Goal: Check status: Check status

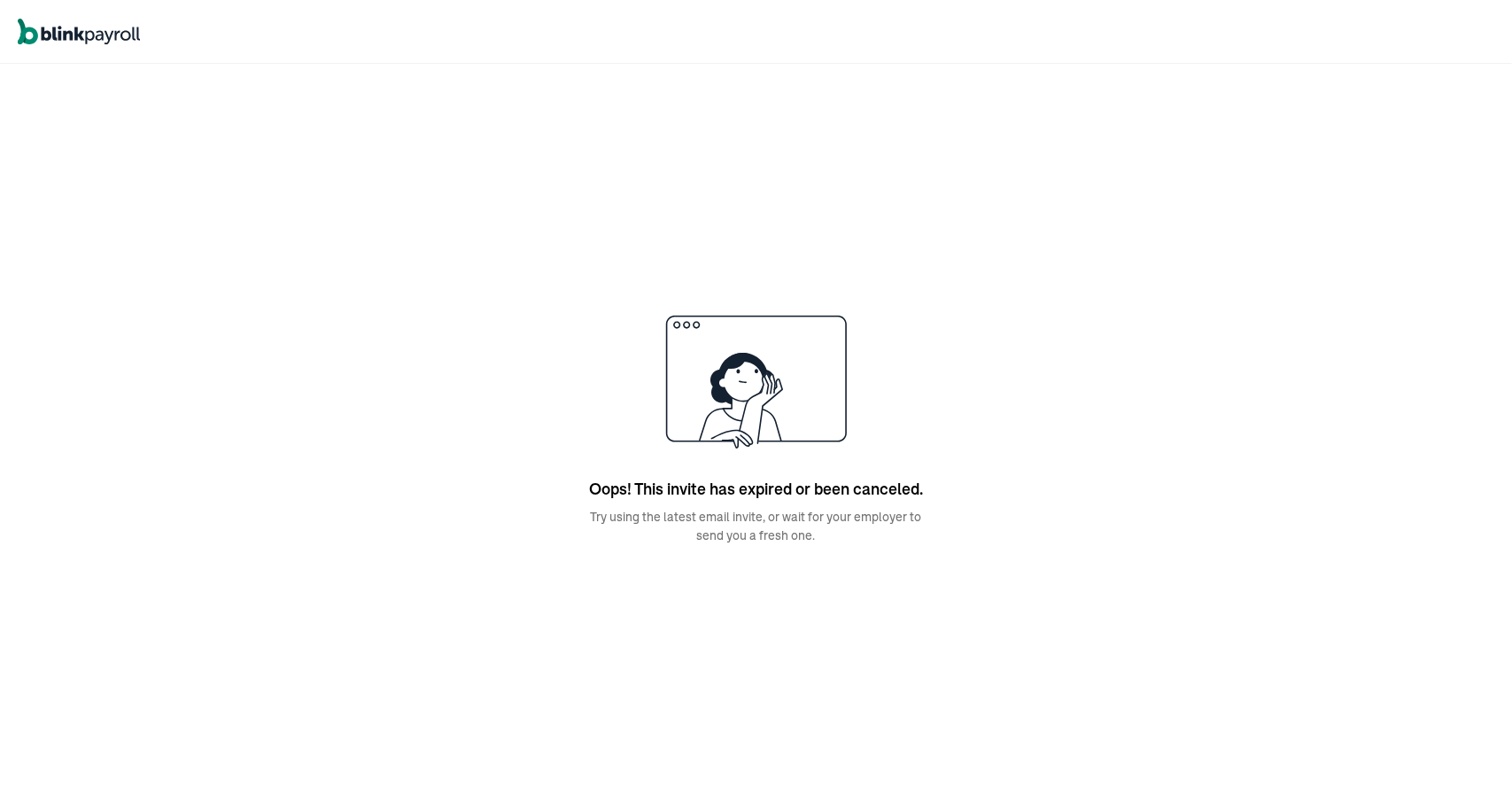
click at [766, 413] on icon at bounding box center [740, 424] width 81 height 32
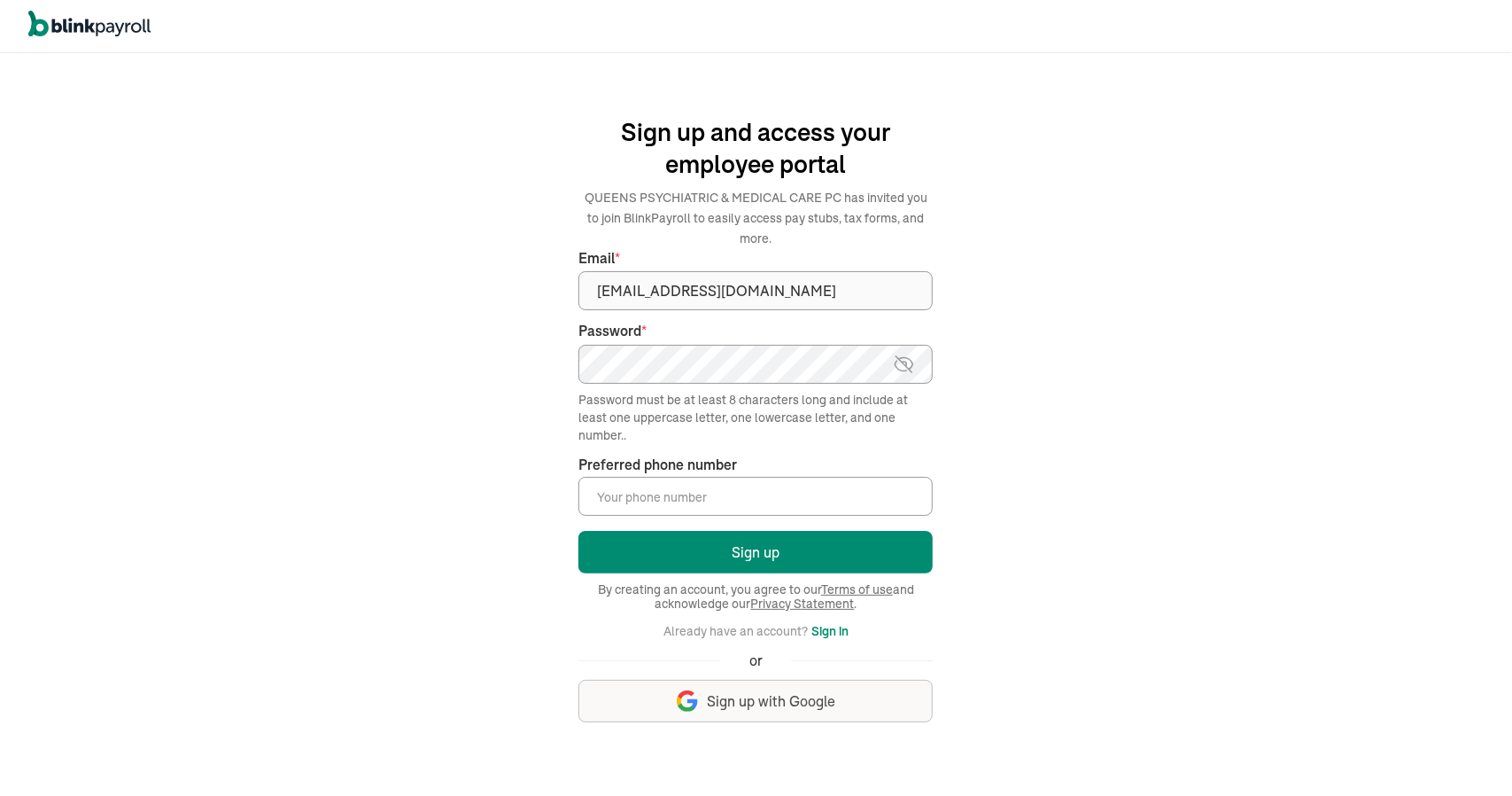
click at [665, 495] on input "Preferred phone number *" at bounding box center [756, 496] width 355 height 39
click at [682, 502] on input "(858) 349-5228" at bounding box center [756, 496] width 355 height 39
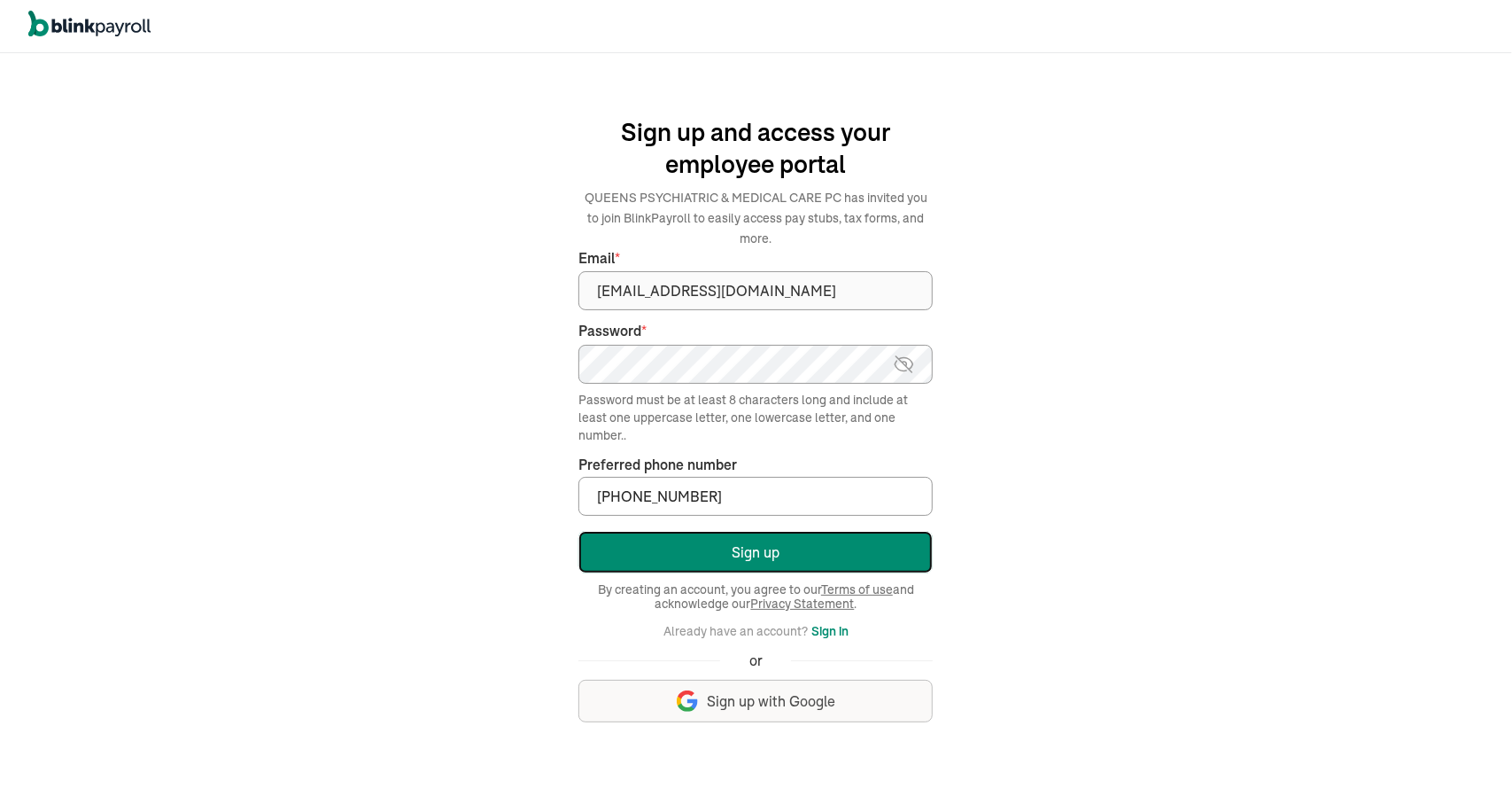
drag, startPoint x: 740, startPoint y: 547, endPoint x: 96, endPoint y: 468, distance: 648.8
click at [96, 468] on div "We handle it all. Payroll and taxes, fully automated. Back Forgot your password…" at bounding box center [756, 425] width 1512 height 743
drag, startPoint x: 704, startPoint y: 494, endPoint x: 691, endPoint y: 506, distance: 17.7
click at [691, 506] on input "(858) 349-5258" at bounding box center [756, 496] width 355 height 39
type input "(858) 349-5252"
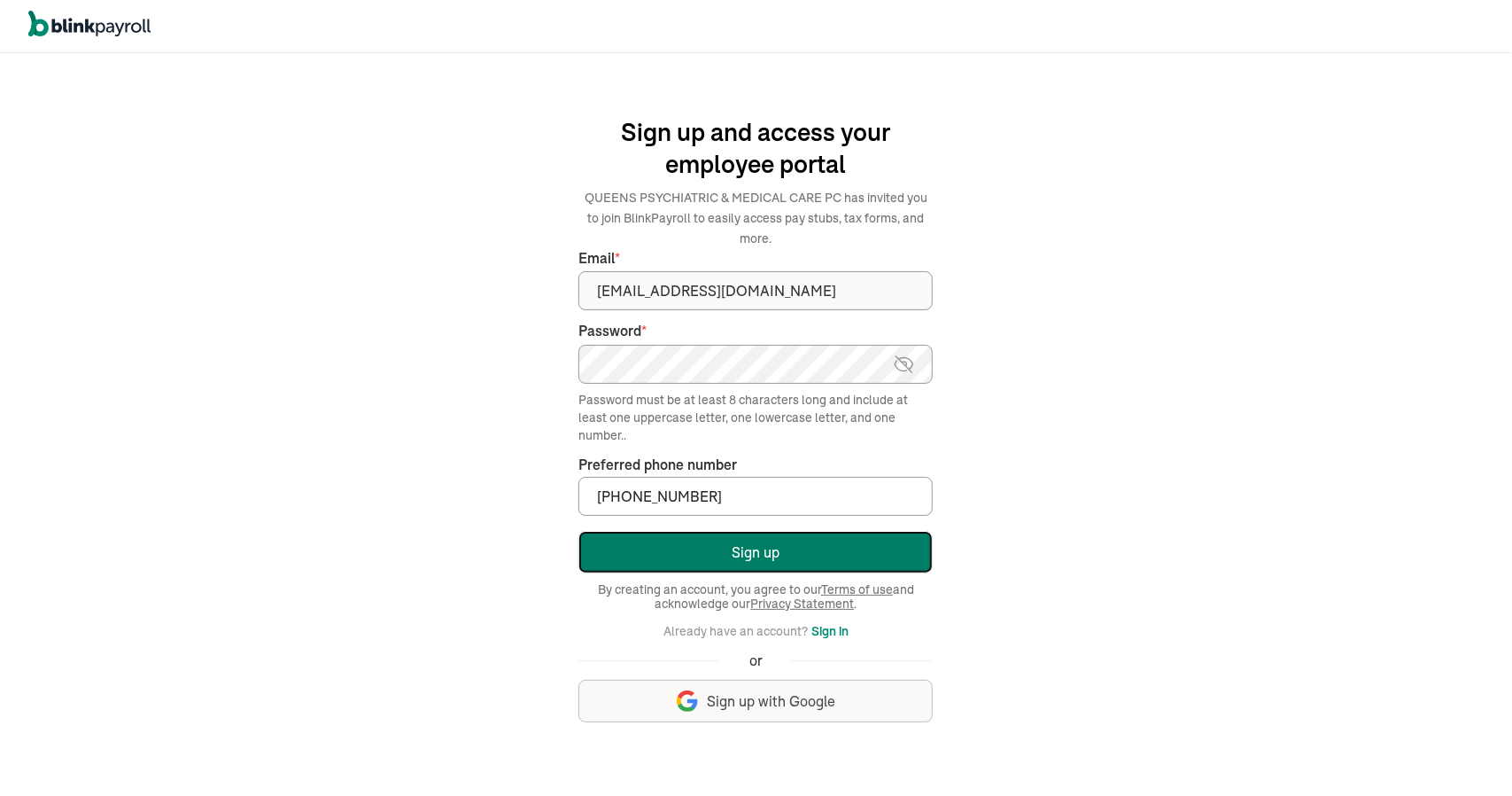
click at [764, 552] on button "Sign up" at bounding box center [756, 552] width 355 height 43
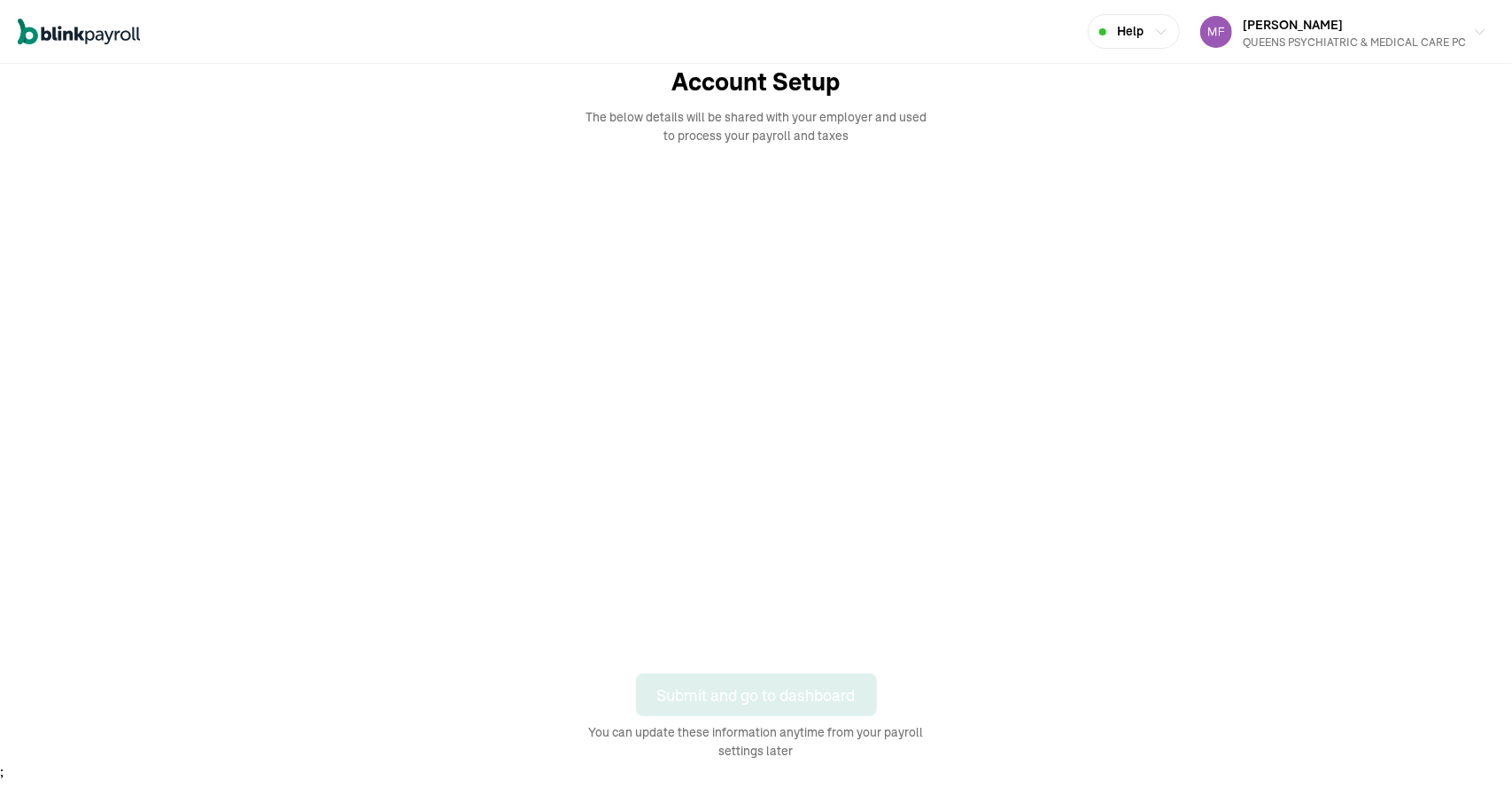
click at [629, 706] on div "Submit and go to dashboard You can update these information anytime from your p…" at bounding box center [757, 716] width 355 height 87
click at [629, 726] on div "Submit and go to dashboard You can update these information anytime from your p…" at bounding box center [757, 716] width 355 height 87
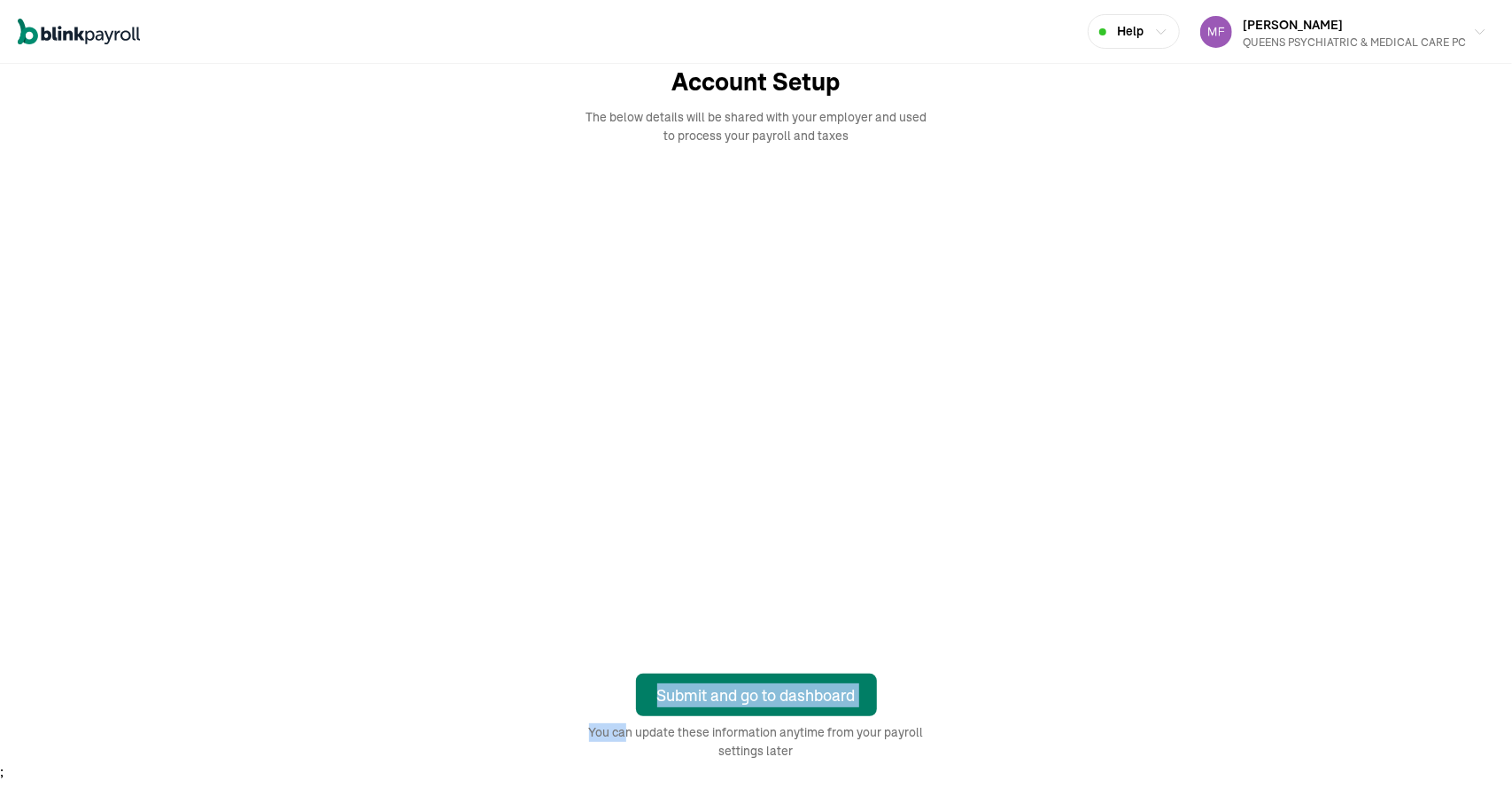
click at [755, 693] on div "Submit and go to dashboard" at bounding box center [756, 695] width 199 height 24
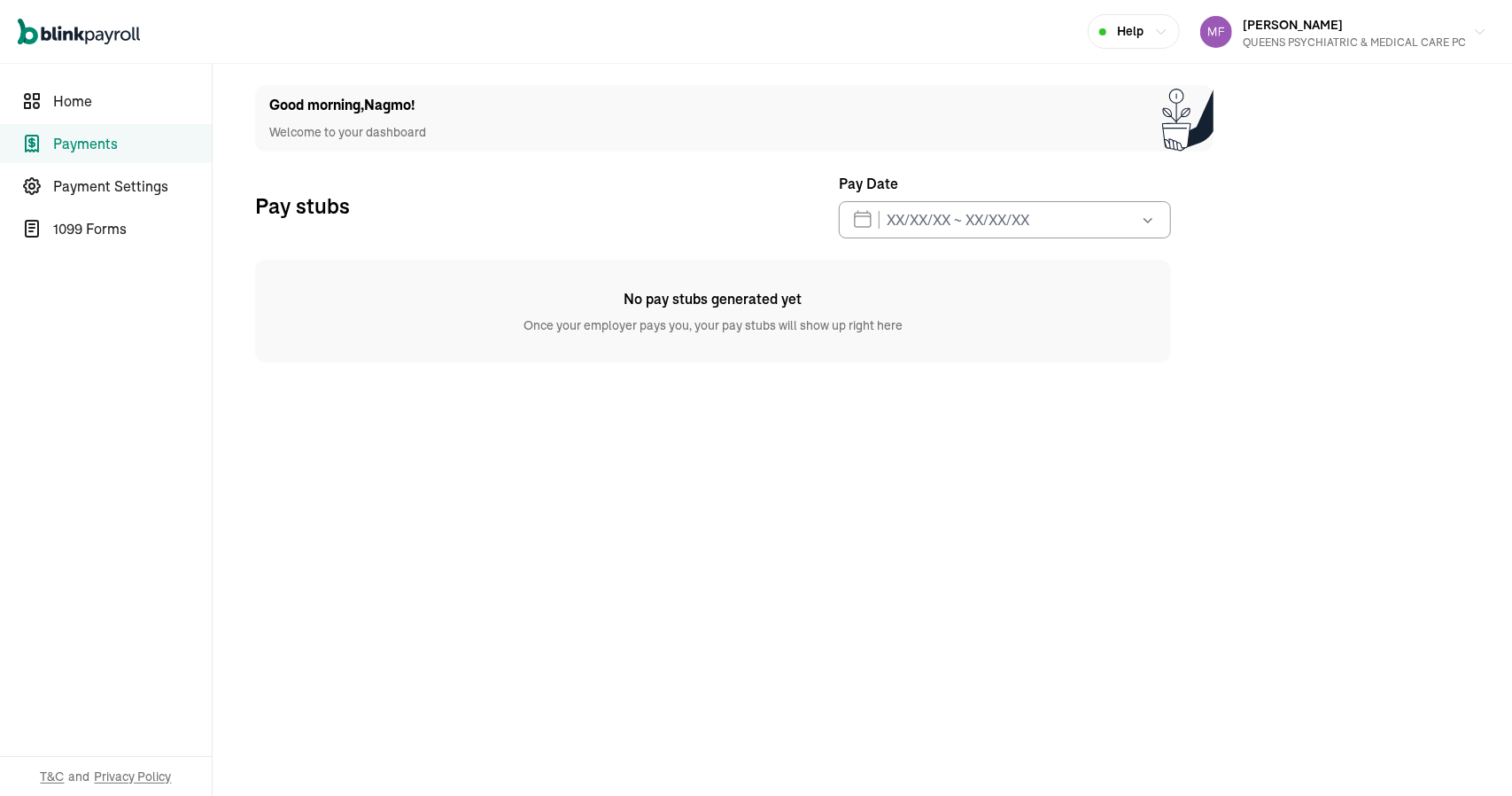
click at [1150, 221] on icon "button" at bounding box center [1148, 219] width 17 height 17
click at [928, 394] on button "1" at bounding box center [926, 397] width 36 height 36
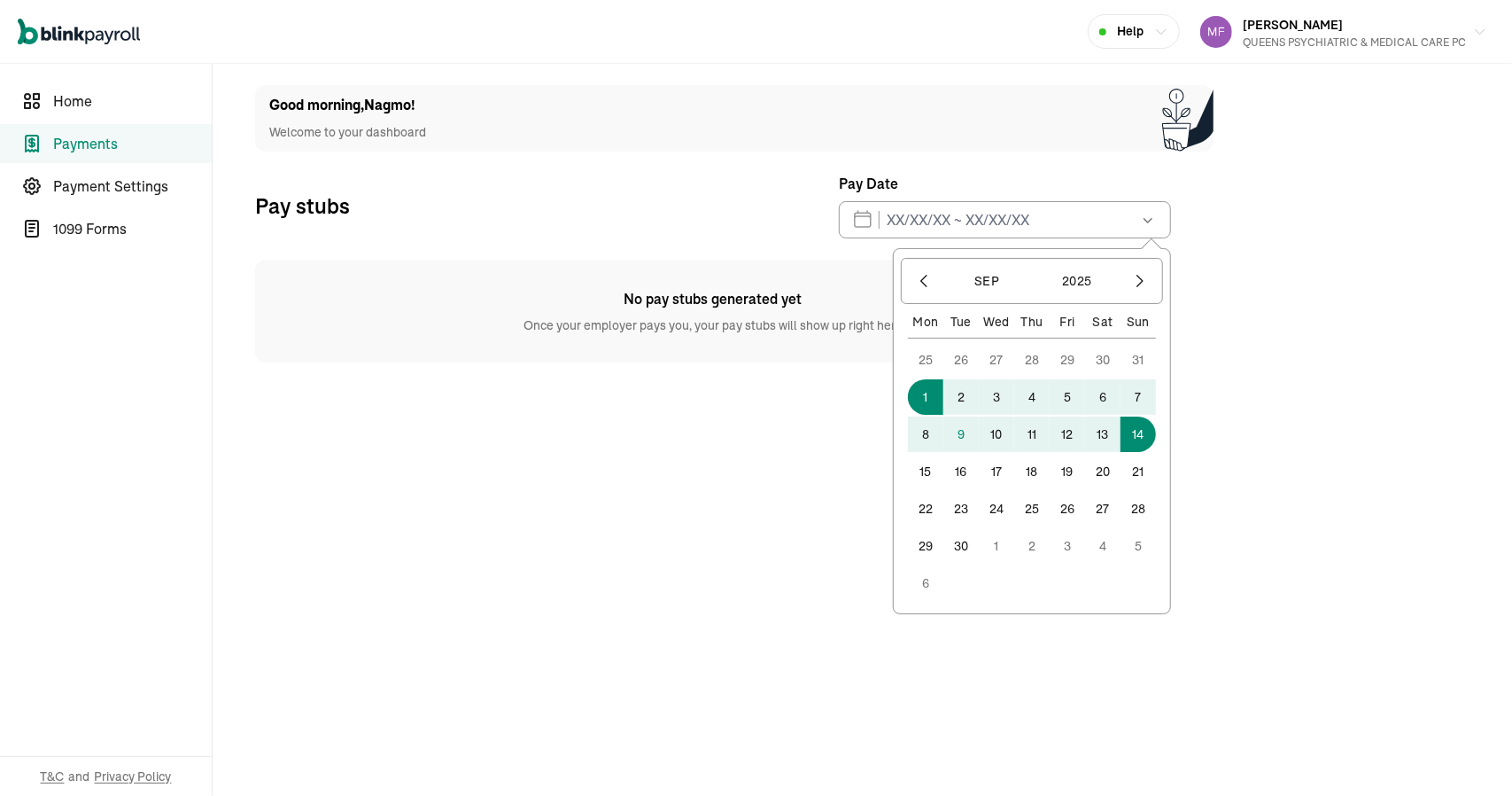
click at [1142, 436] on button "14" at bounding box center [1138, 433] width 36 height 36
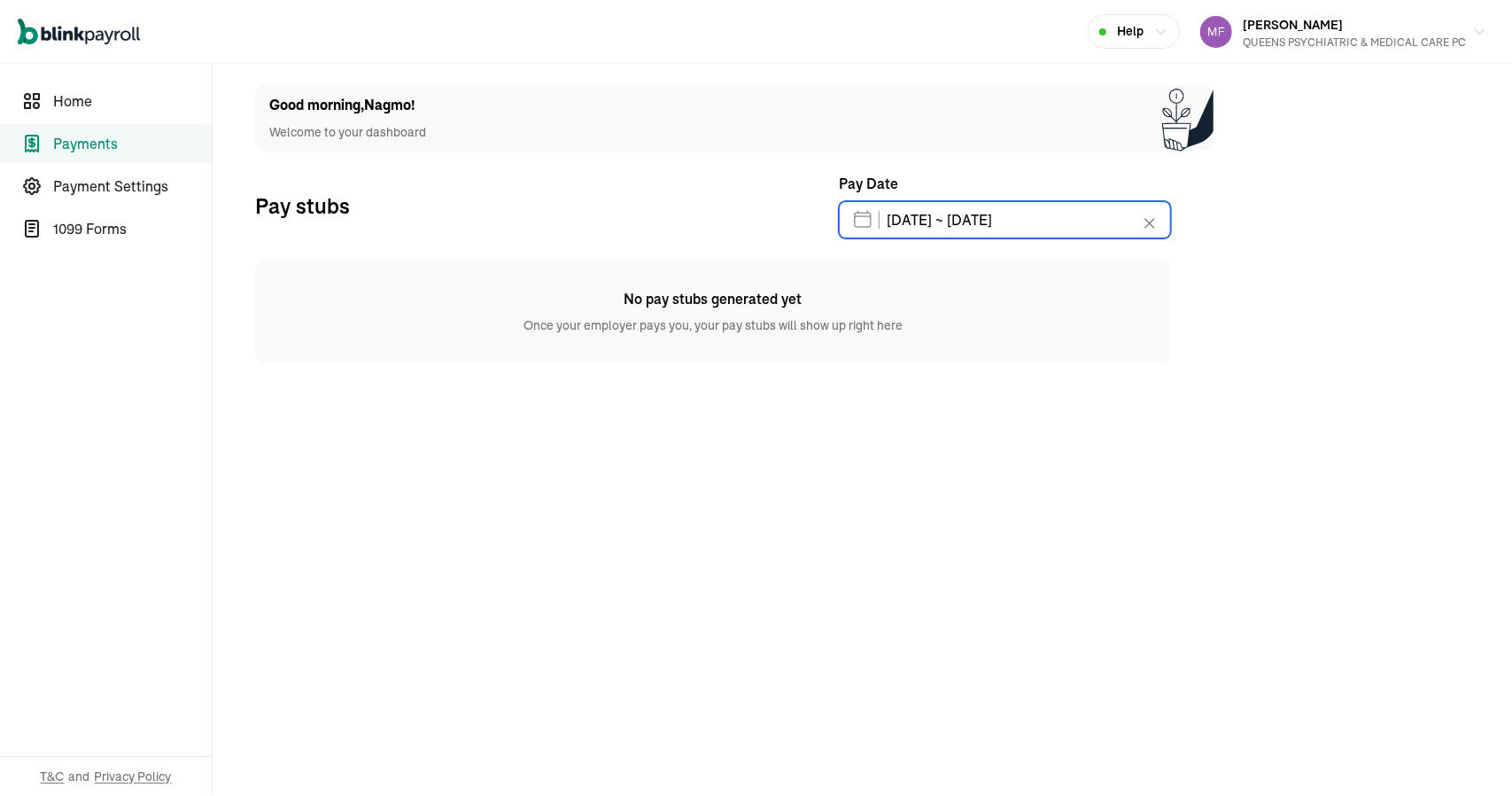
click at [863, 228] on input "09/01/2025 ~ 09/14/2025" at bounding box center [1004, 219] width 332 height 37
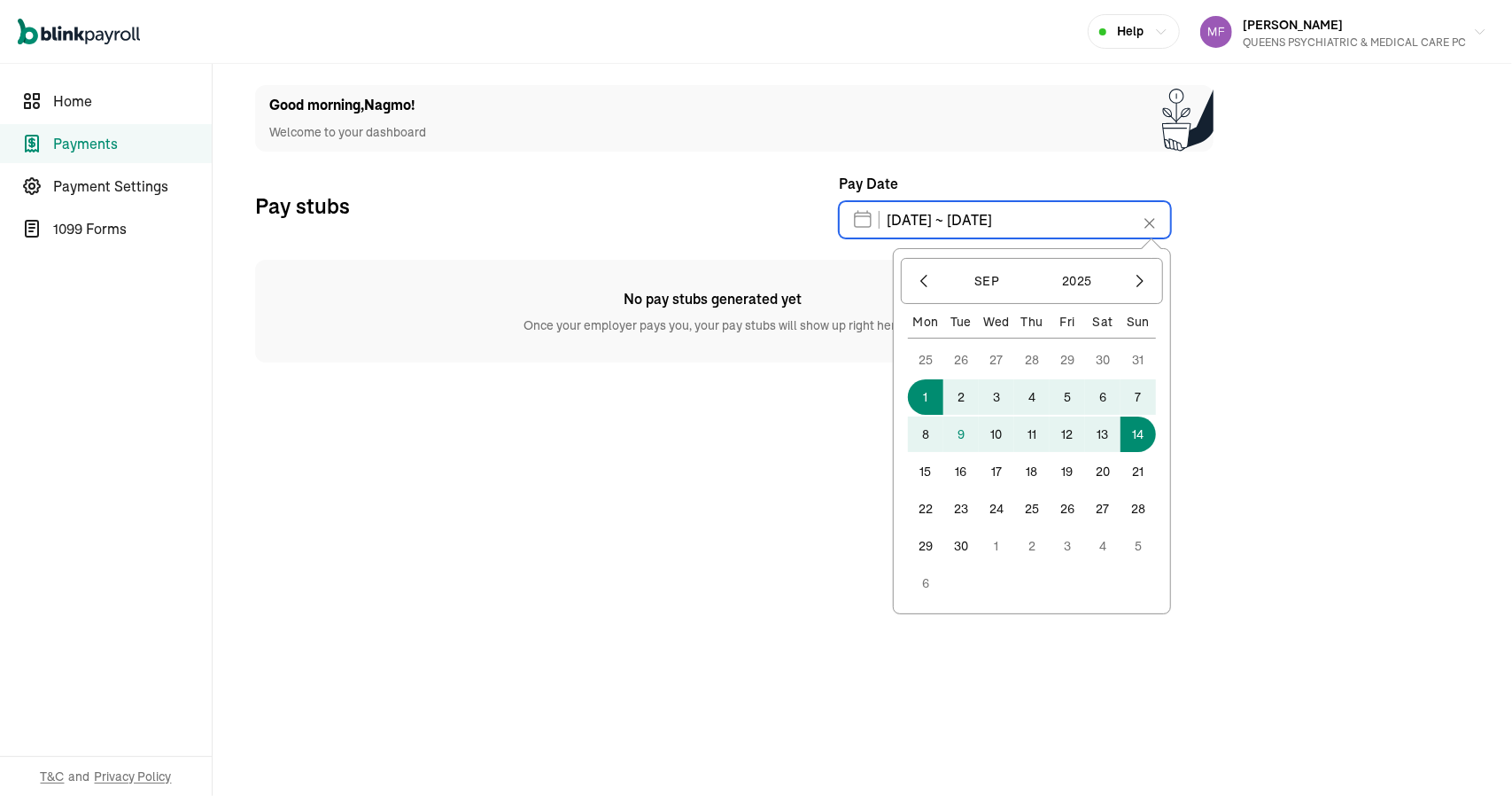
click at [858, 224] on input "09/01/2025 ~ 09/14/2025" at bounding box center [1004, 219] width 332 height 37
click at [923, 283] on icon "button" at bounding box center [924, 281] width 17 height 17
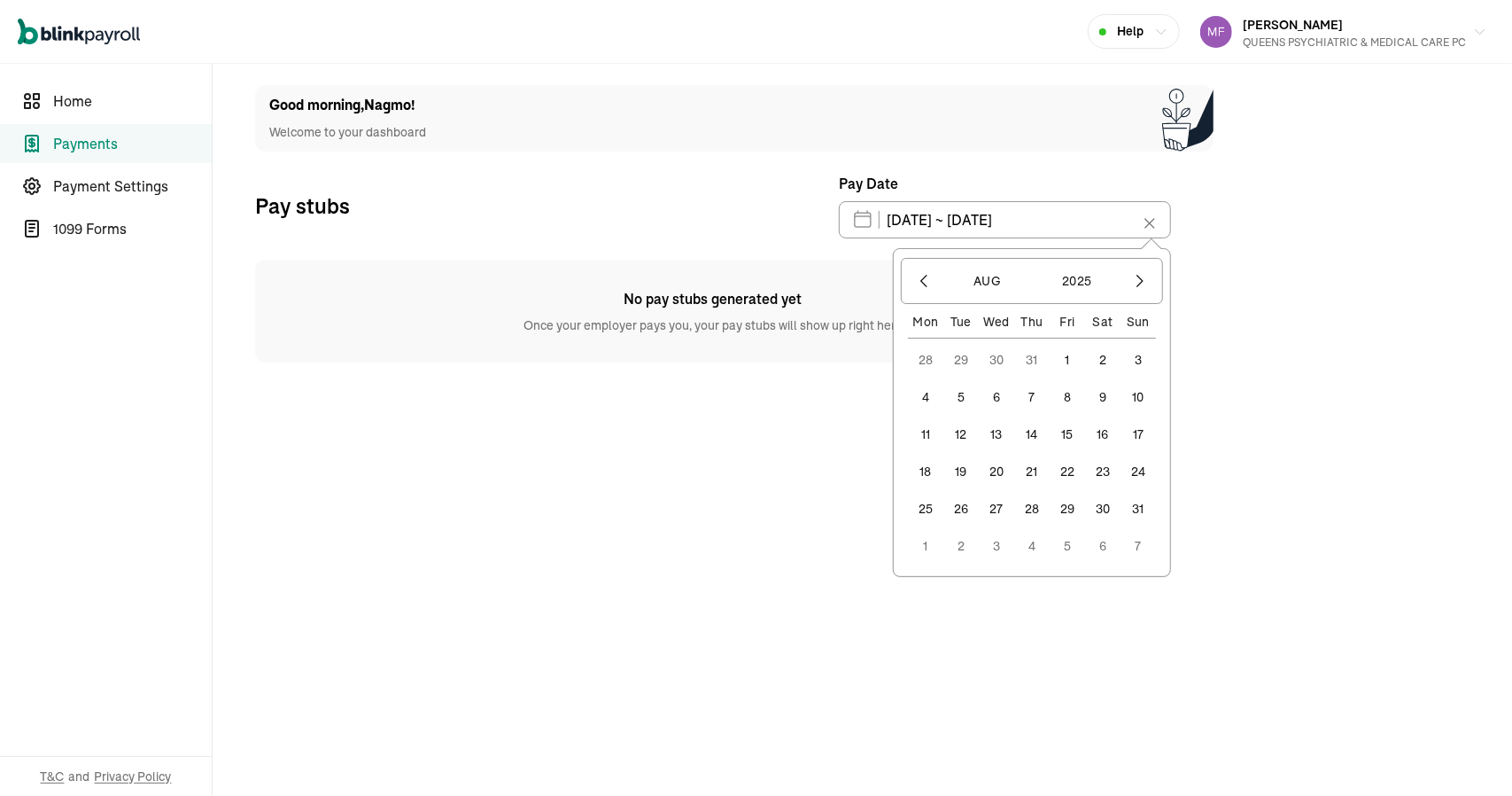
click at [1070, 432] on button "15" at bounding box center [1067, 433] width 36 height 36
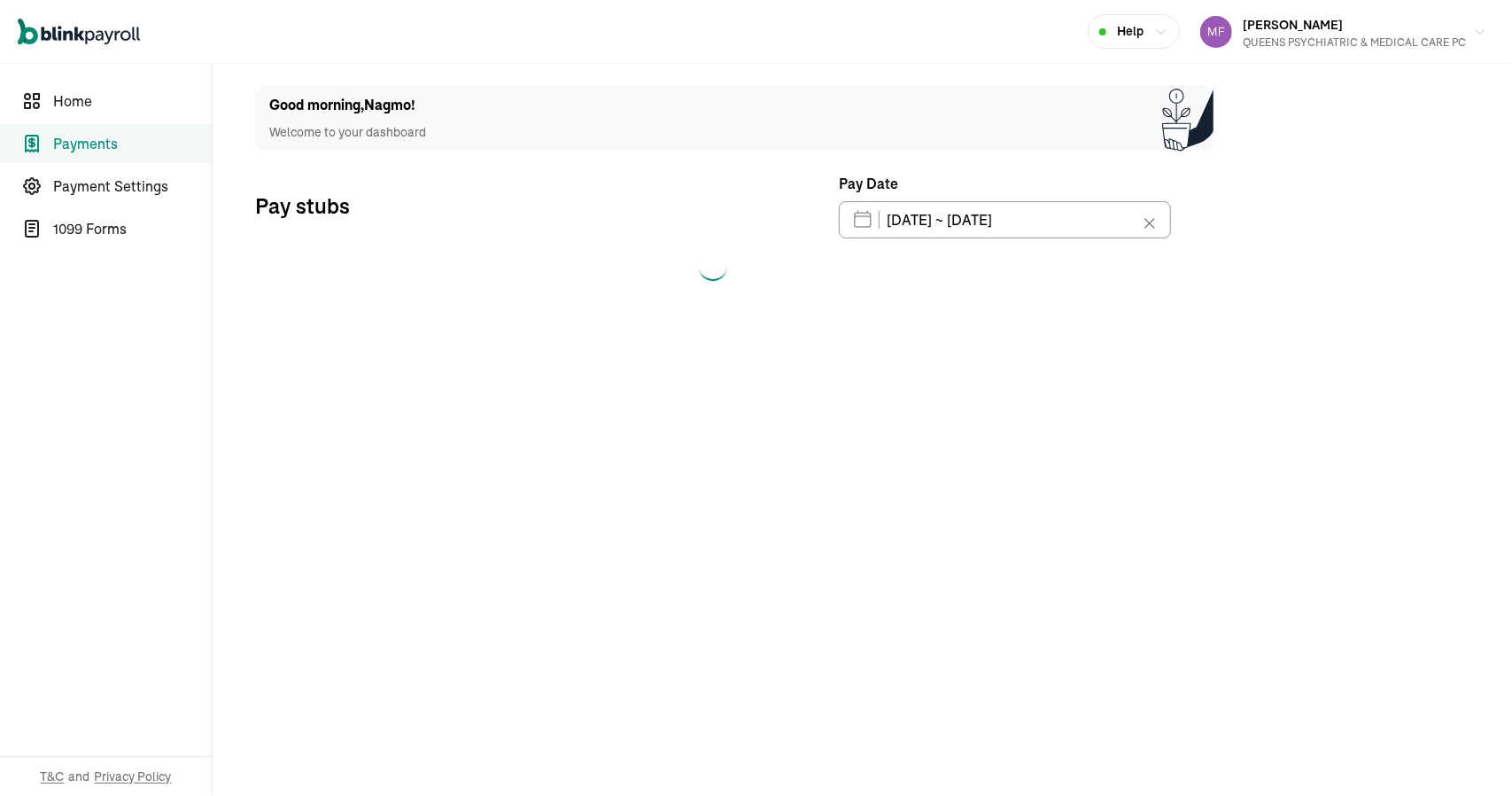
click at [1070, 432] on button "15" at bounding box center [1067, 448] width 36 height 36
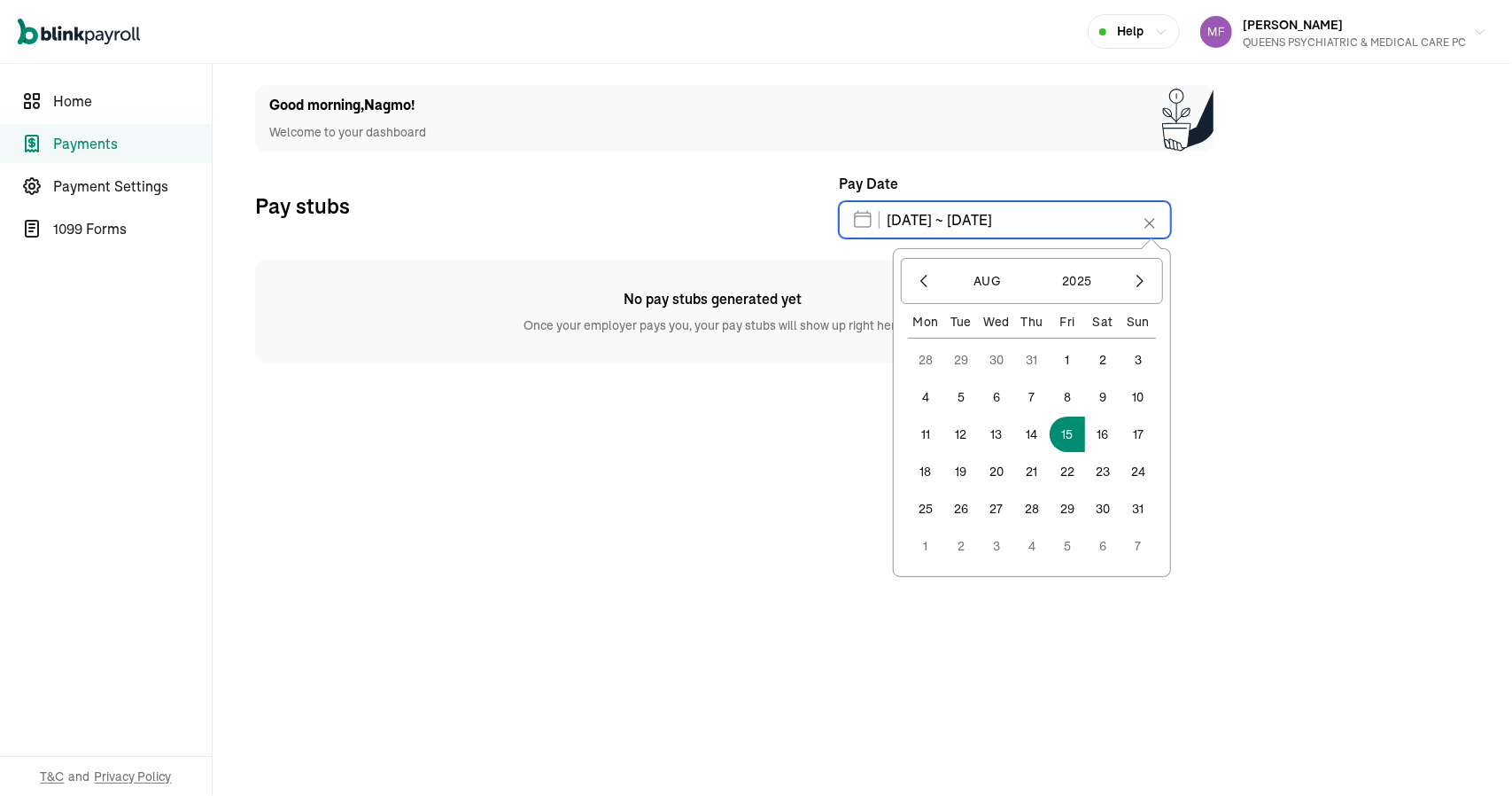
click at [862, 224] on input "08/15/2025 ~ 08/15/2025" at bounding box center [1004, 219] width 332 height 37
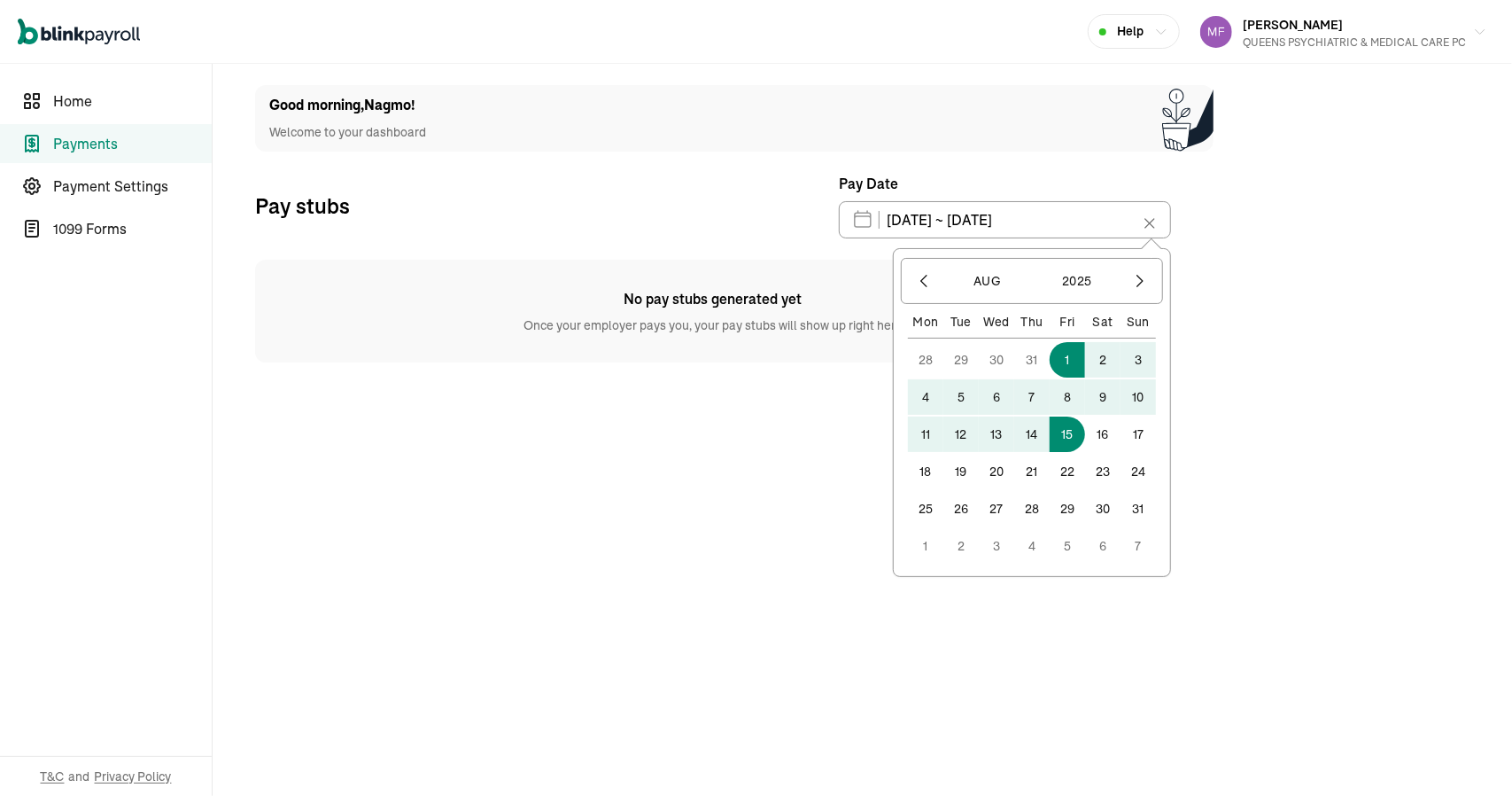
click at [1074, 356] on button "1" at bounding box center [1067, 360] width 36 height 36
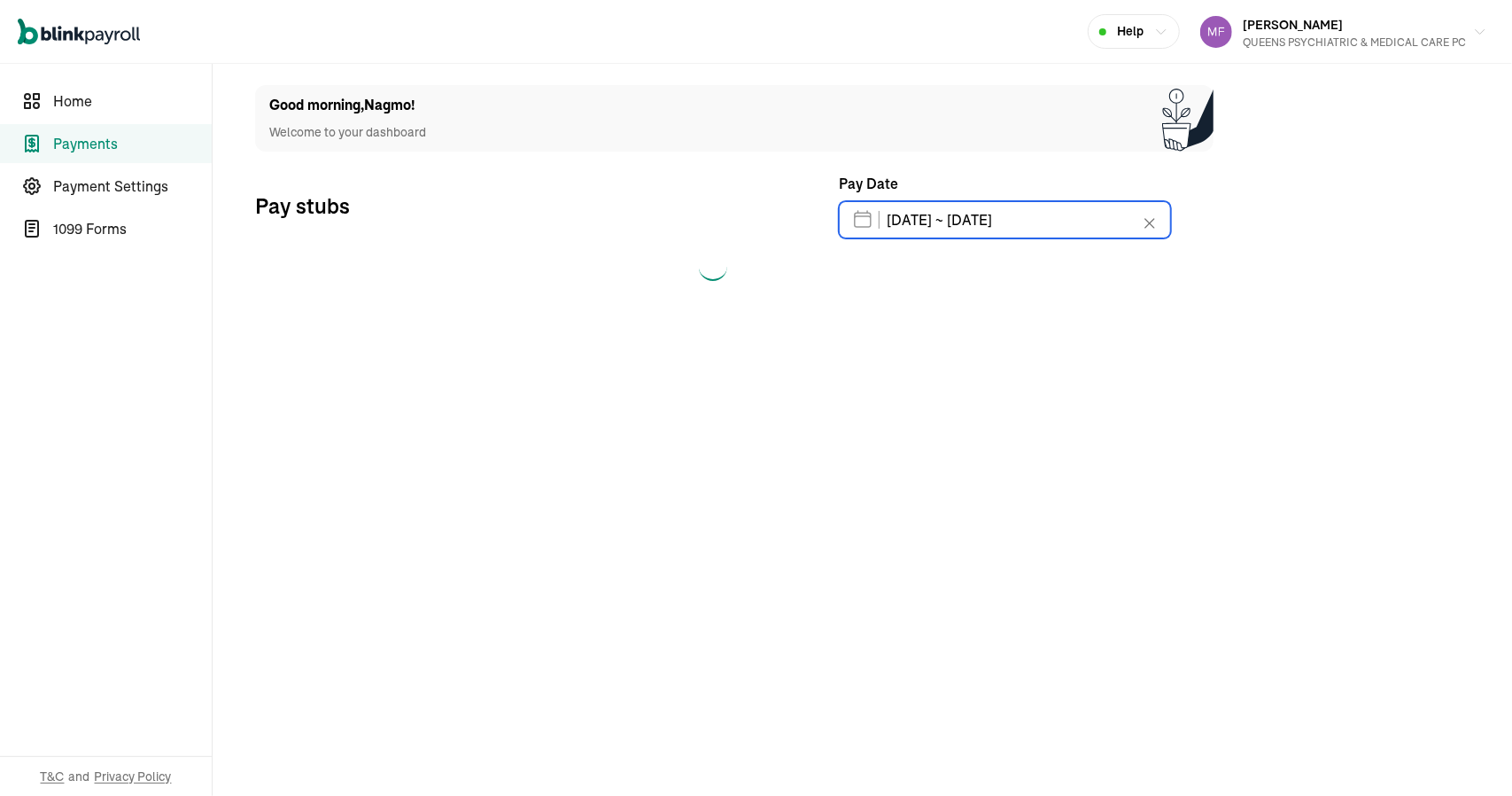
click at [861, 218] on input "08/01/2025 ~ 08/15/2025" at bounding box center [1004, 219] width 332 height 37
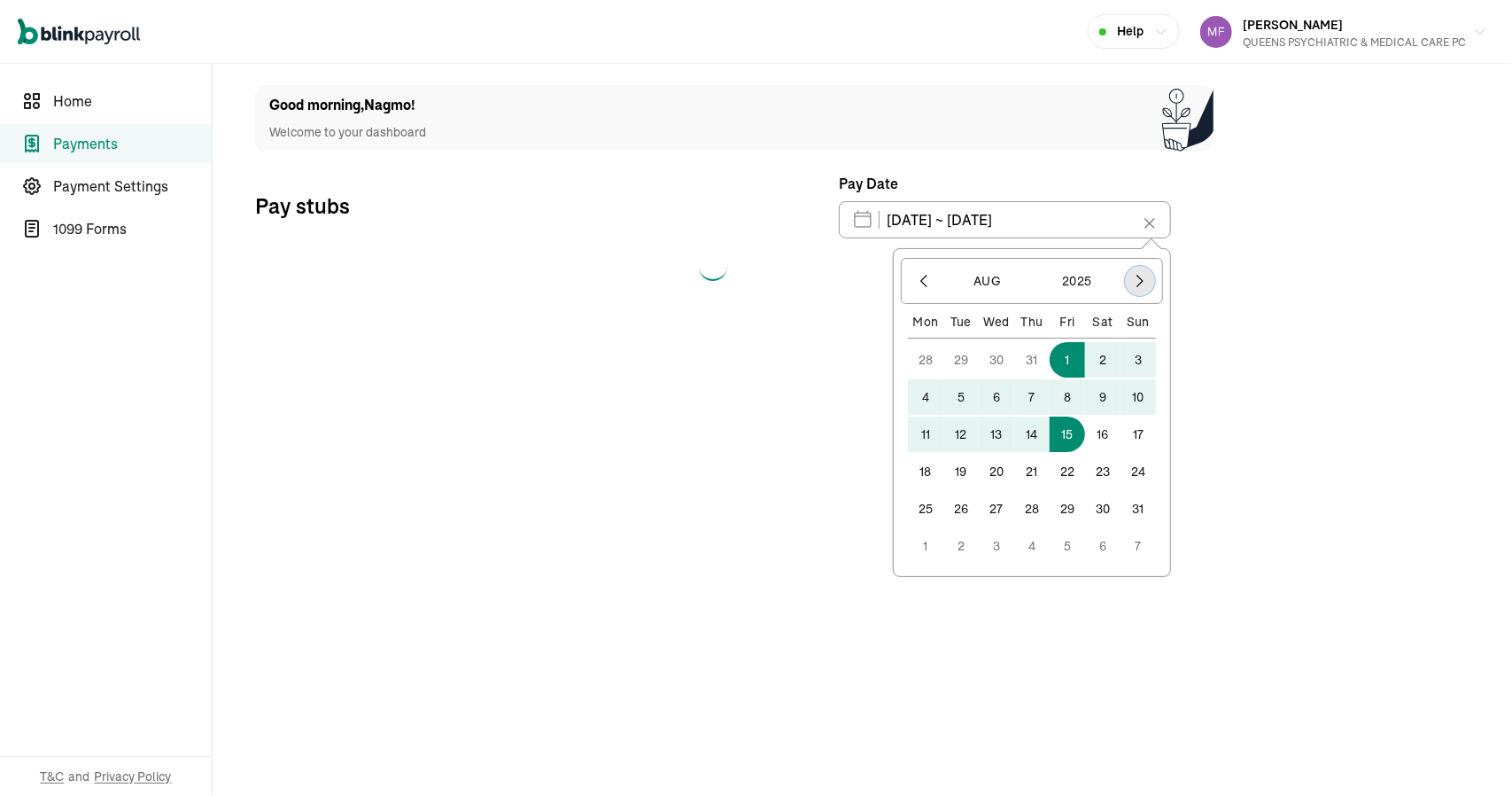
click at [1146, 284] on icon "button" at bounding box center [1140, 281] width 17 height 17
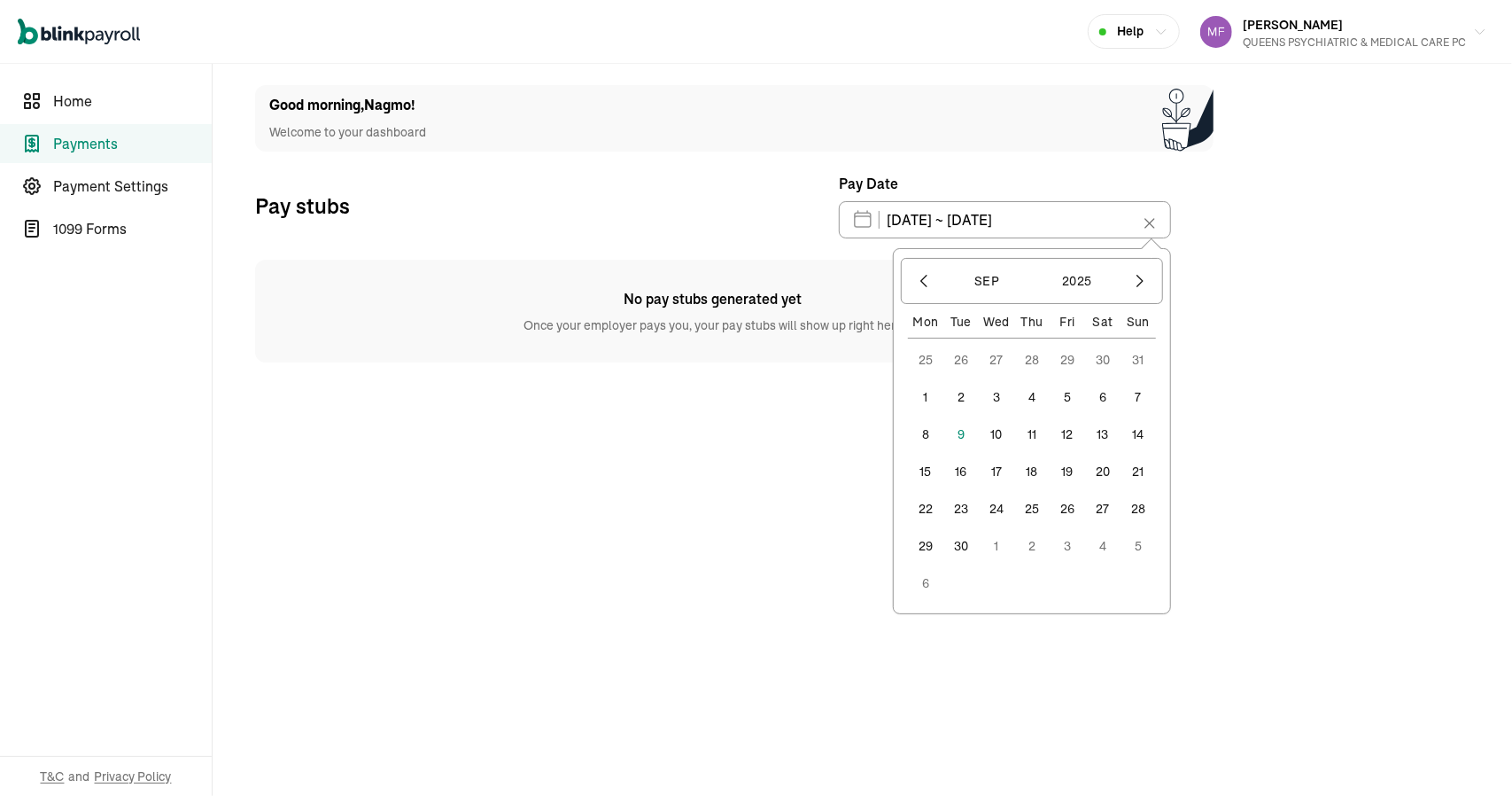
click at [929, 389] on button "1" at bounding box center [926, 397] width 36 height 36
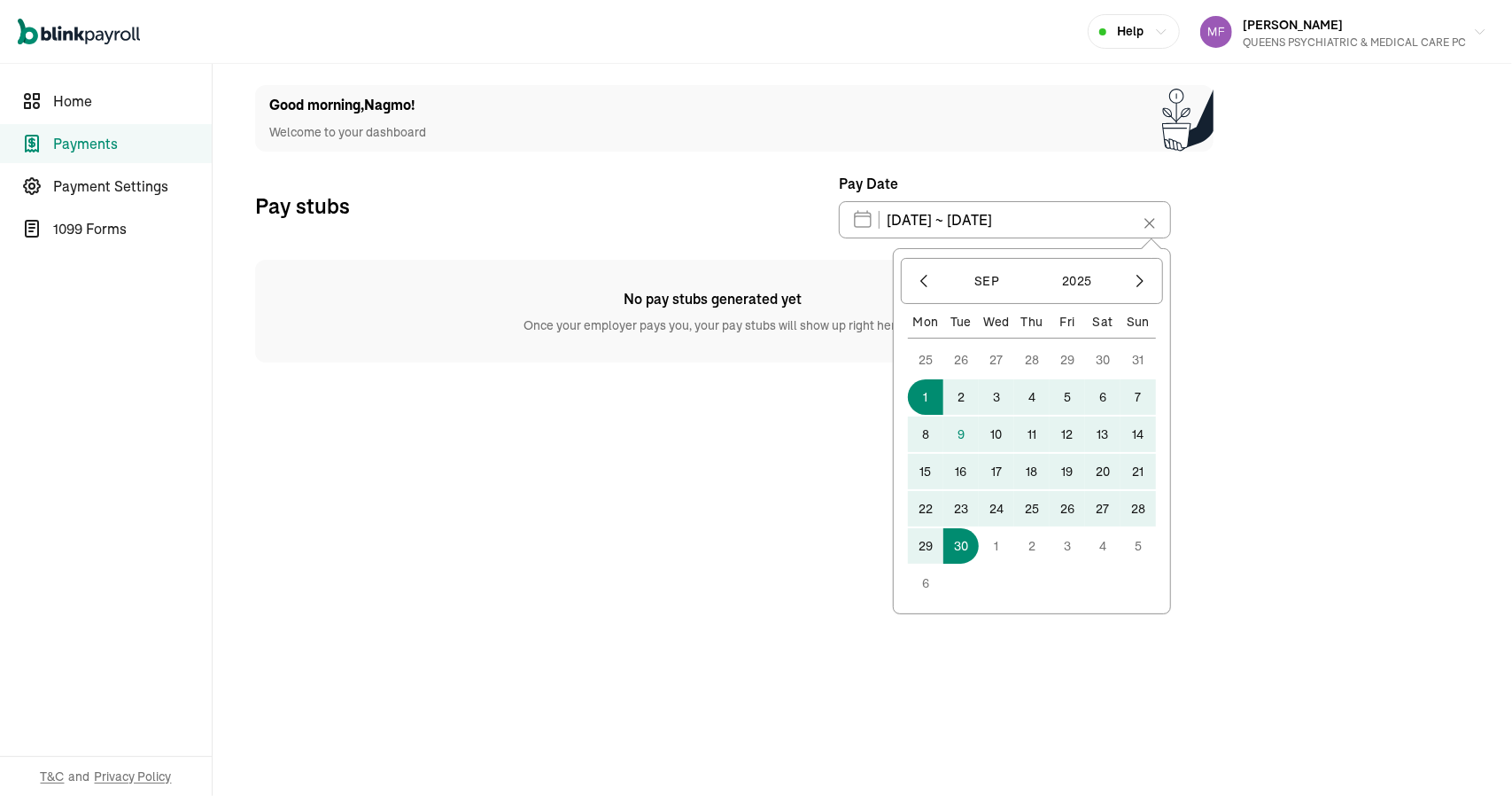
click at [972, 543] on button "30" at bounding box center [961, 546] width 36 height 36
type input "09/01/2025 ~ 09/30/2025"
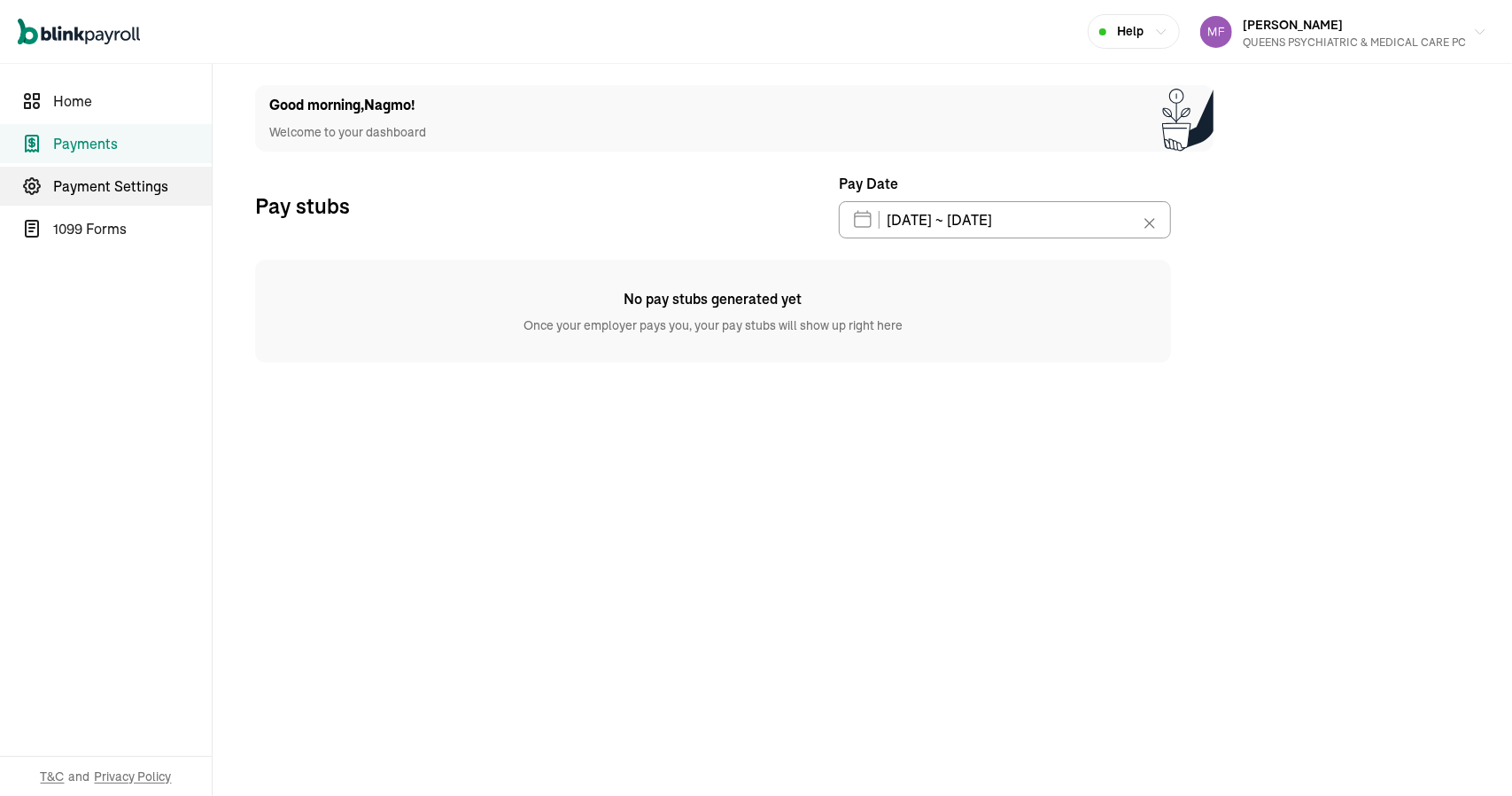
click at [78, 194] on span "Payment Settings" at bounding box center [133, 186] width 159 height 21
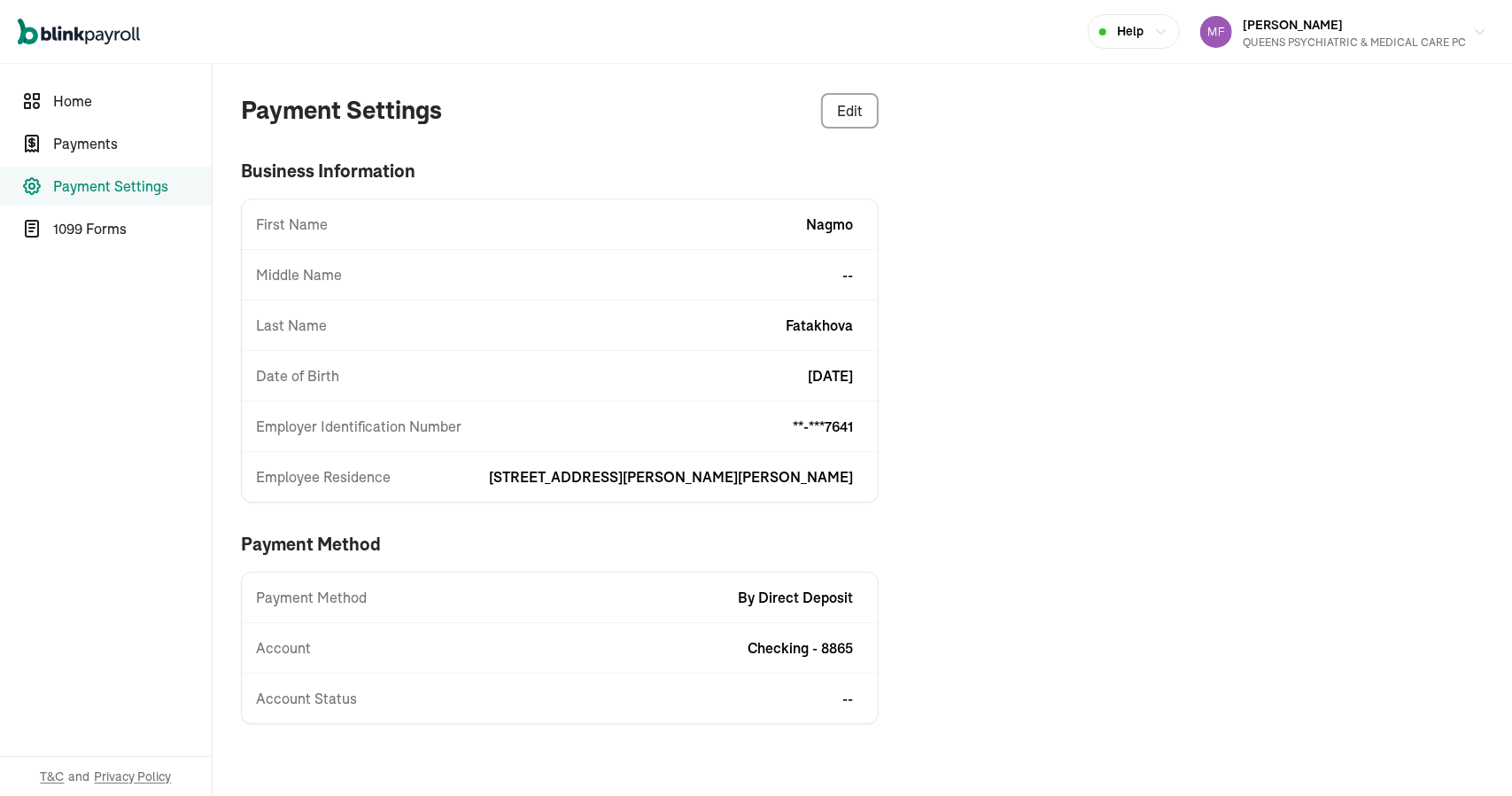
click at [285, 223] on span "First Name" at bounding box center [292, 224] width 72 height 21
click at [85, 234] on span "1099 Forms" at bounding box center [133, 229] width 159 height 21
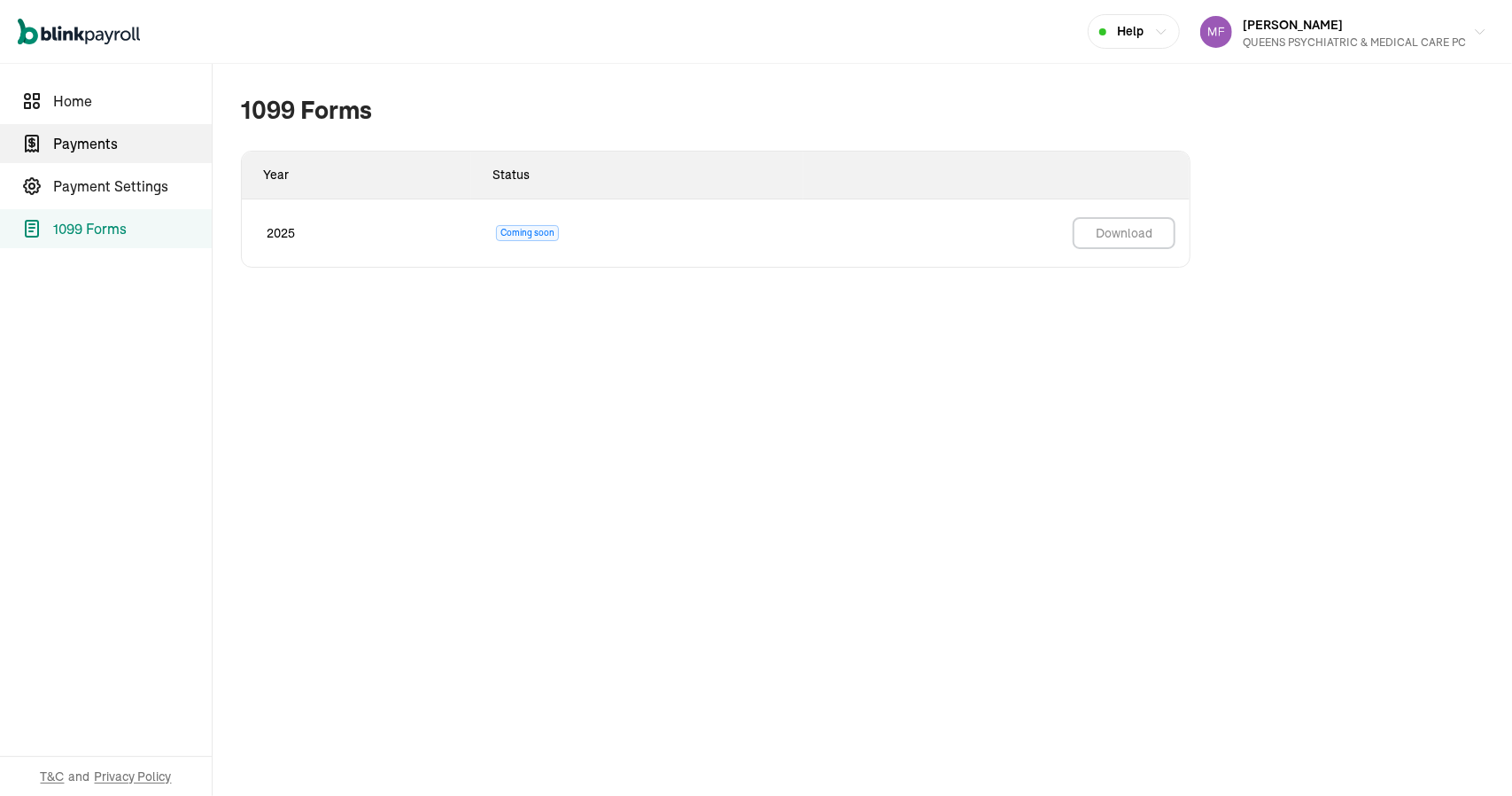
click at [71, 149] on span "Payments" at bounding box center [133, 143] width 159 height 21
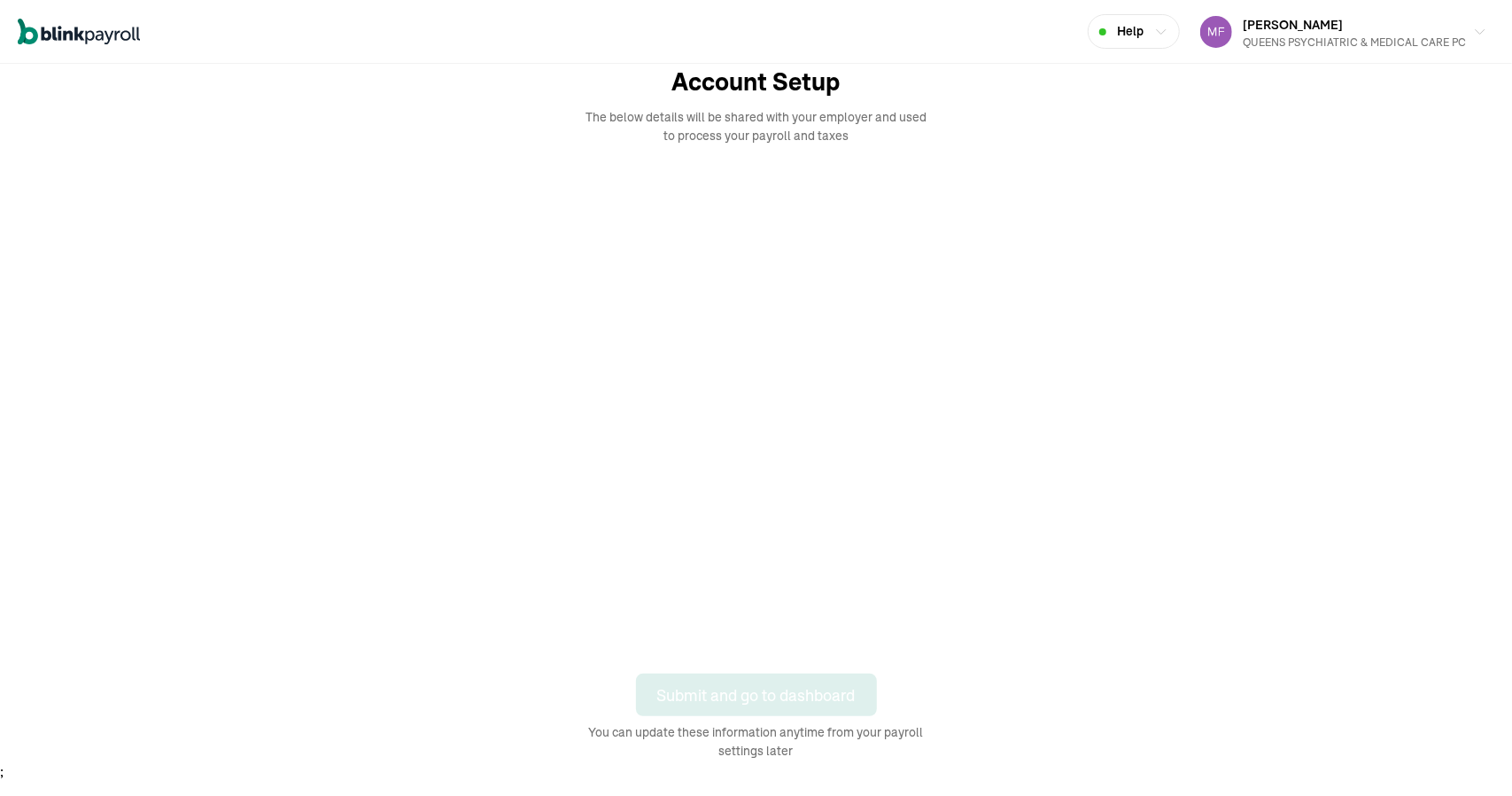
click at [629, 706] on div "Submit and go to dashboard You can update these information anytime from your p…" at bounding box center [757, 716] width 355 height 87
drag, startPoint x: 629, startPoint y: 708, endPoint x: 629, endPoint y: 726, distance: 18.0
click at [629, 726] on div "Submit and go to dashboard You can update these information anytime from your p…" at bounding box center [757, 716] width 355 height 87
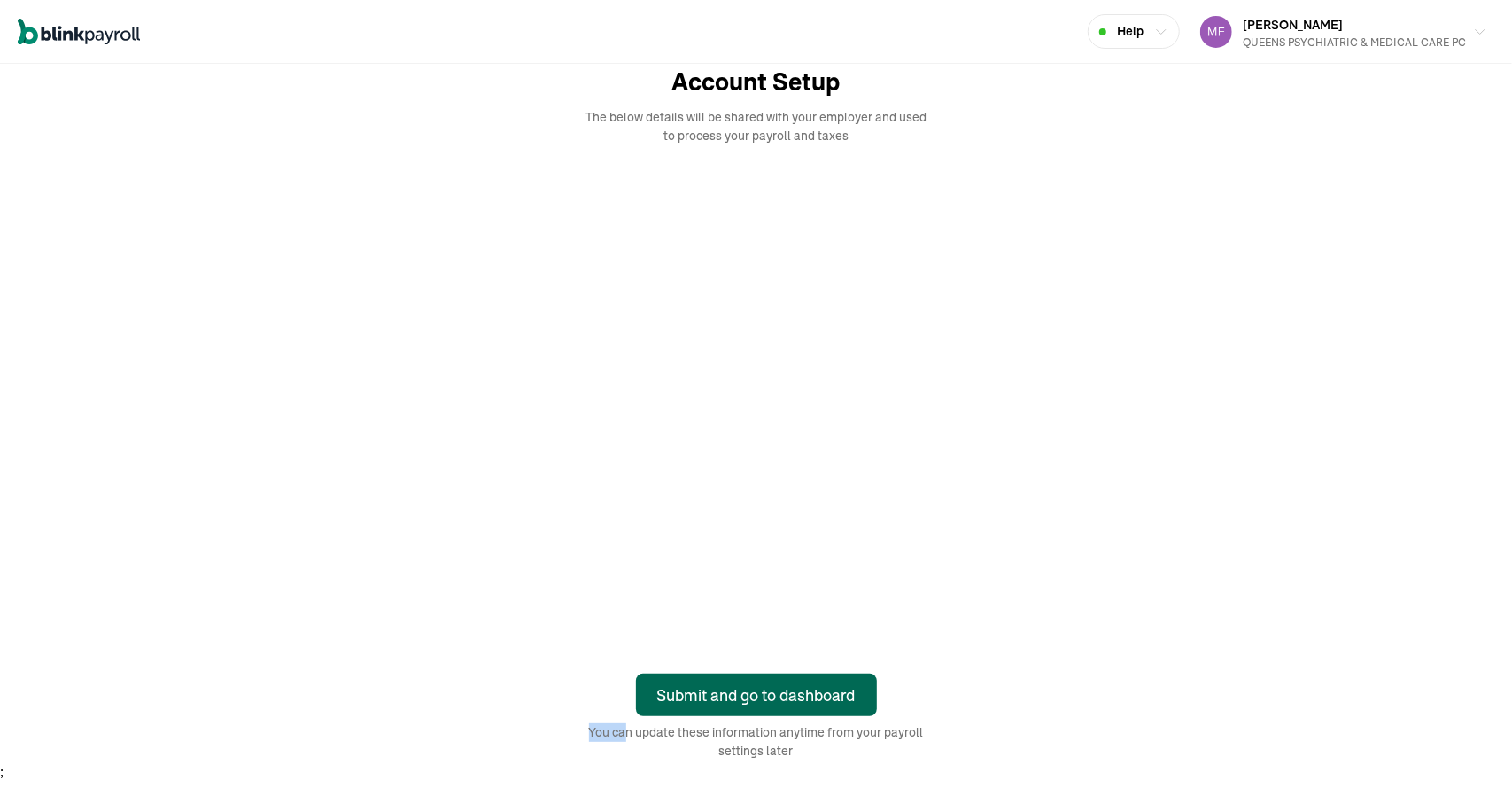
click at [755, 693] on div "Submit and go to dashboard" at bounding box center [756, 695] width 199 height 24
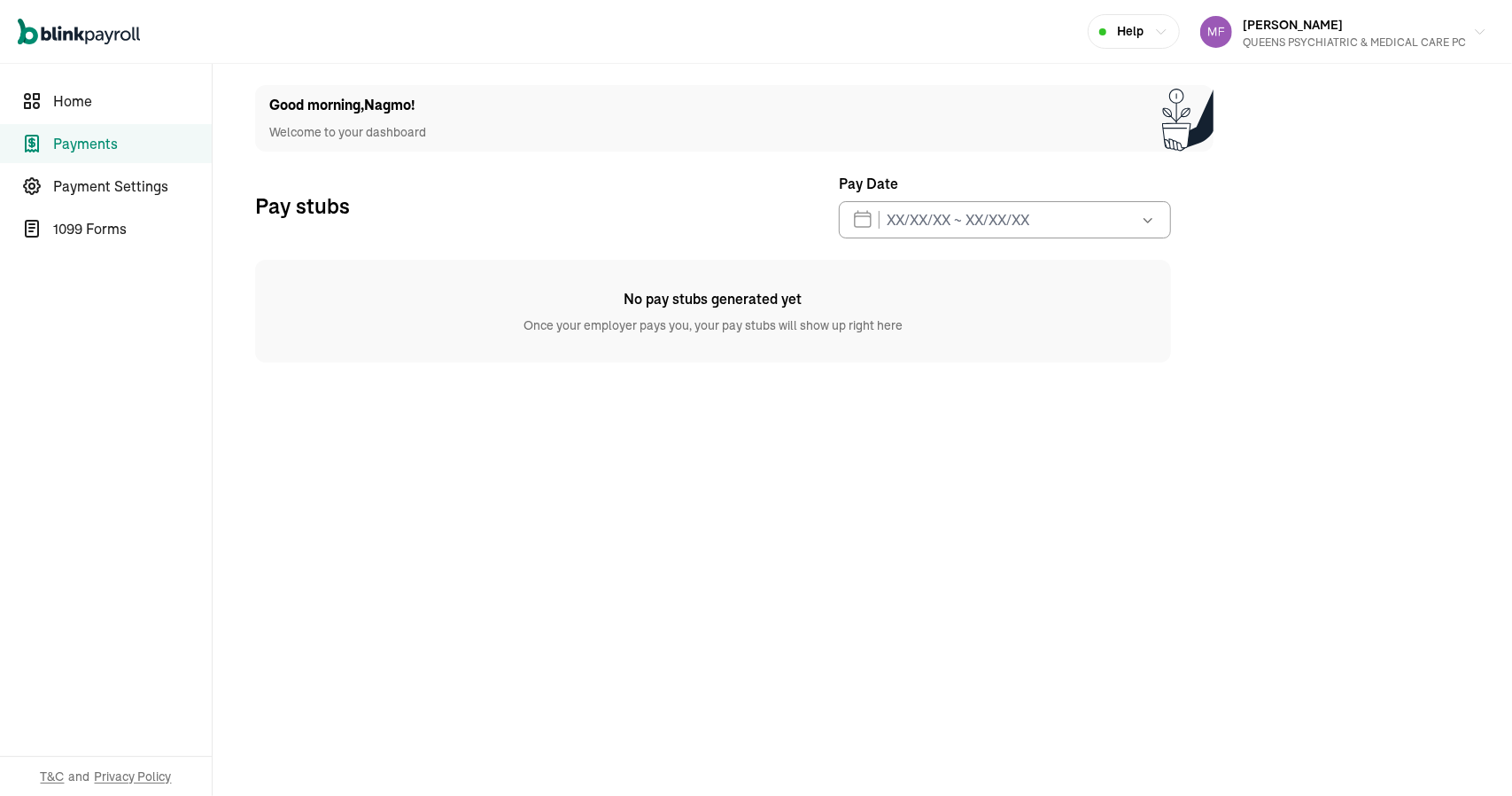
click at [1150, 221] on icon "button" at bounding box center [1148, 219] width 17 height 17
click at [928, 394] on button "1" at bounding box center [926, 397] width 36 height 36
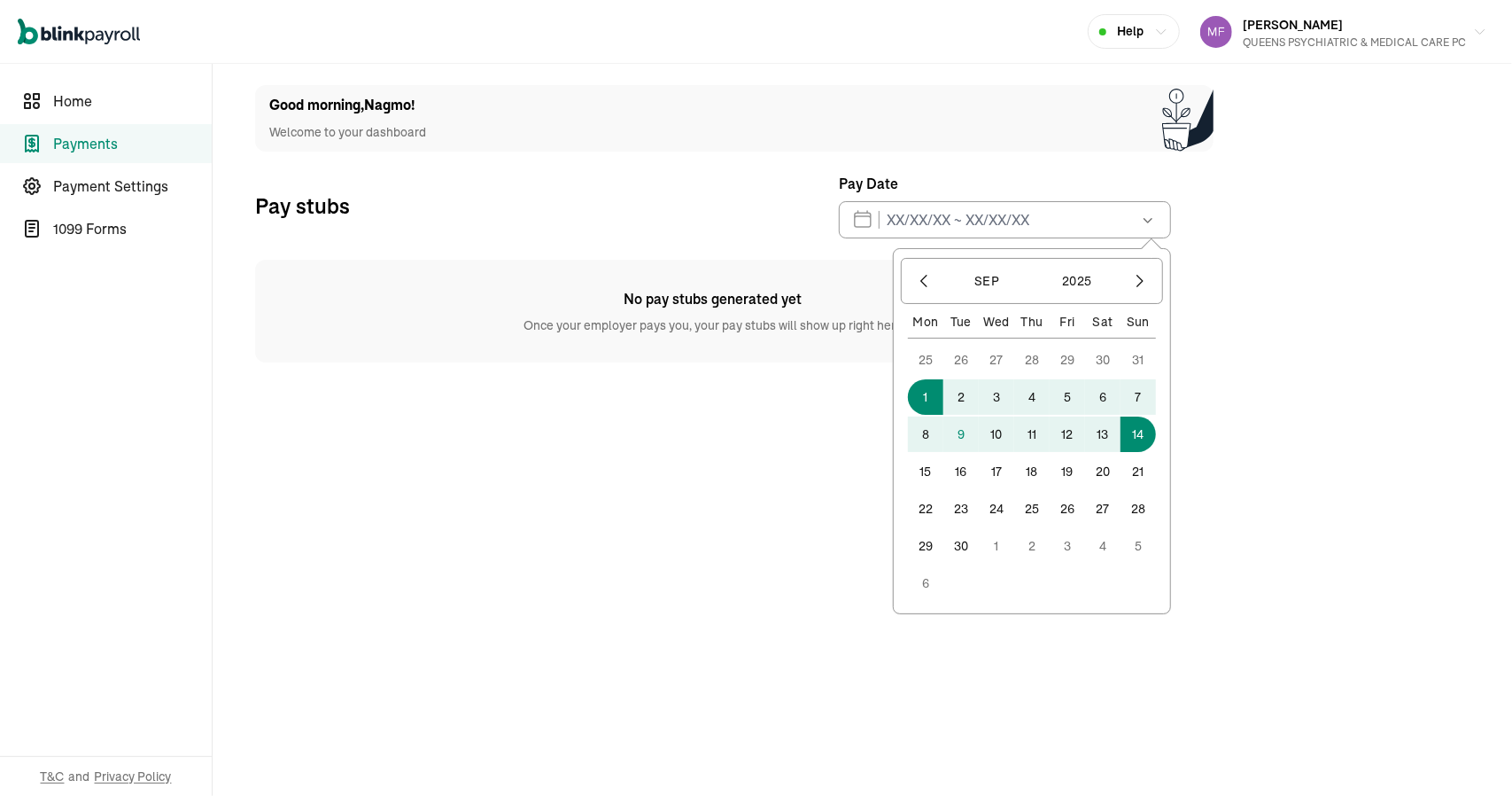
click at [1142, 436] on button "14" at bounding box center [1138, 433] width 36 height 36
click at [863, 228] on input "09/01/2025 ~ 09/14/2025" at bounding box center [1004, 219] width 332 height 37
click at [858, 224] on input "09/01/2025 ~ 09/14/2025" at bounding box center [1004, 219] width 332 height 37
click at [923, 283] on icon "button" at bounding box center [924, 281] width 17 height 17
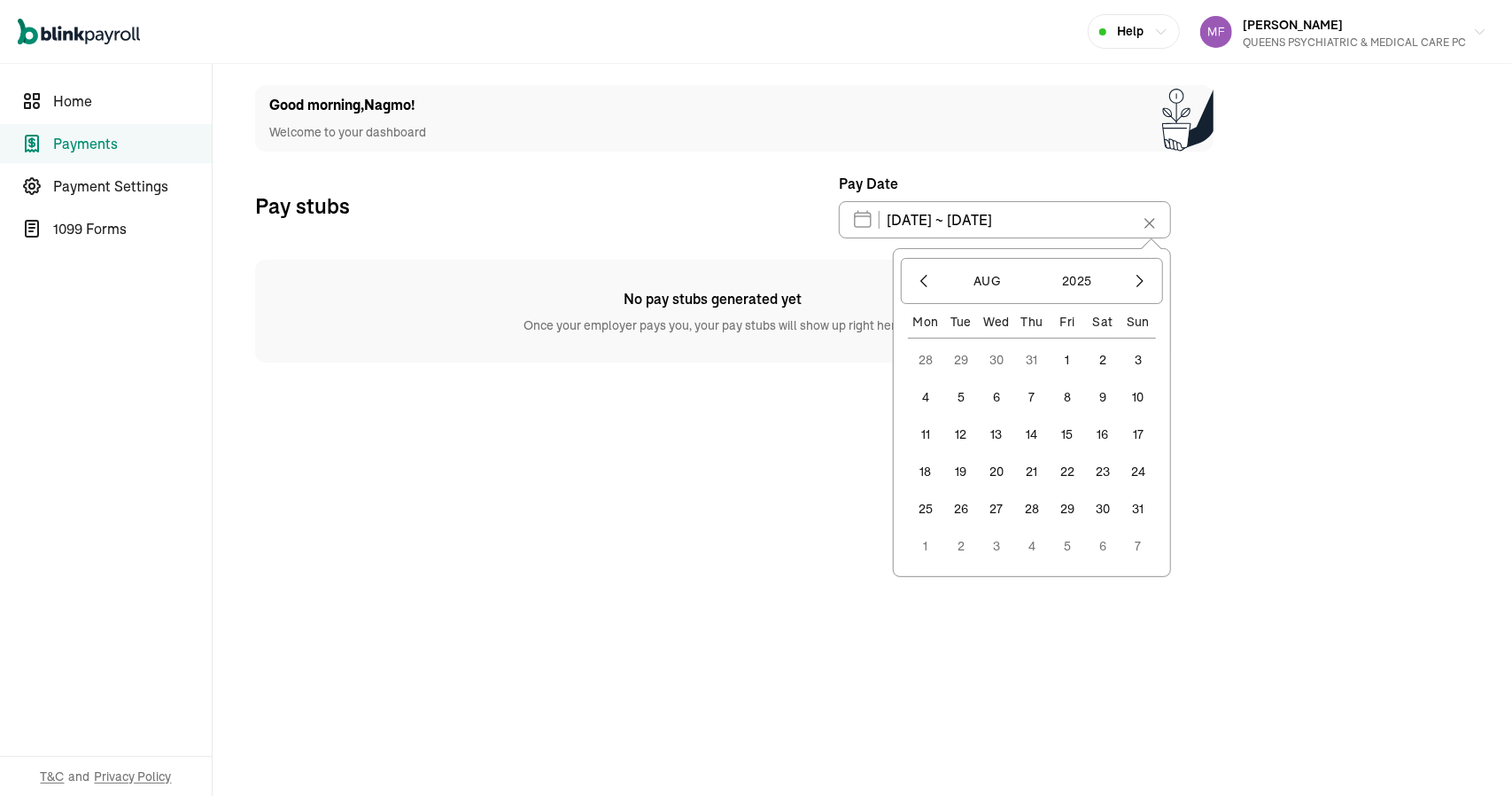
click at [1070, 432] on button "15" at bounding box center [1067, 433] width 36 height 36
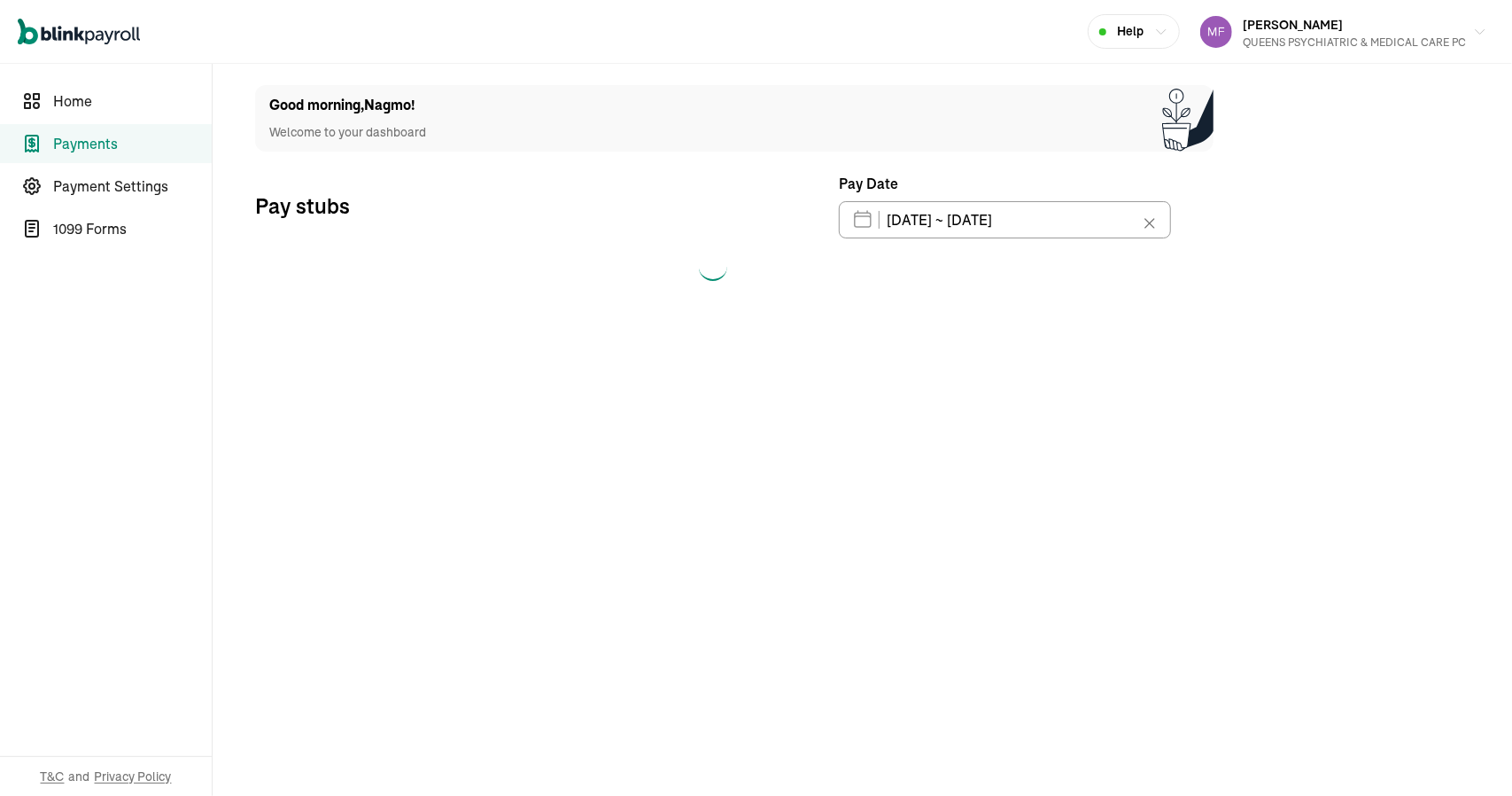
click at [1070, 432] on button "15" at bounding box center [1067, 448] width 36 height 36
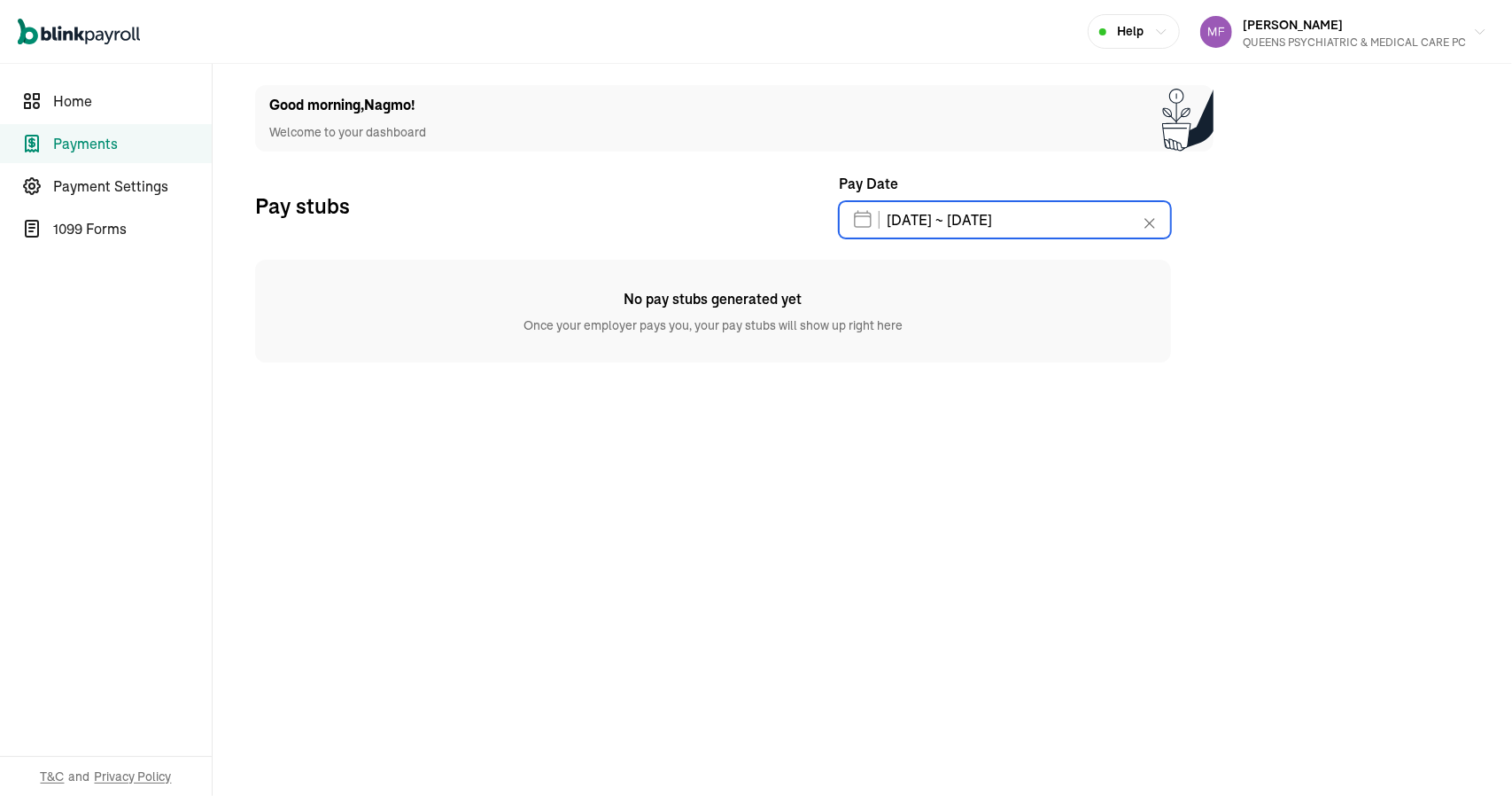
click at [862, 224] on input "08/15/2025 ~ 08/15/2025" at bounding box center [1004, 219] width 332 height 37
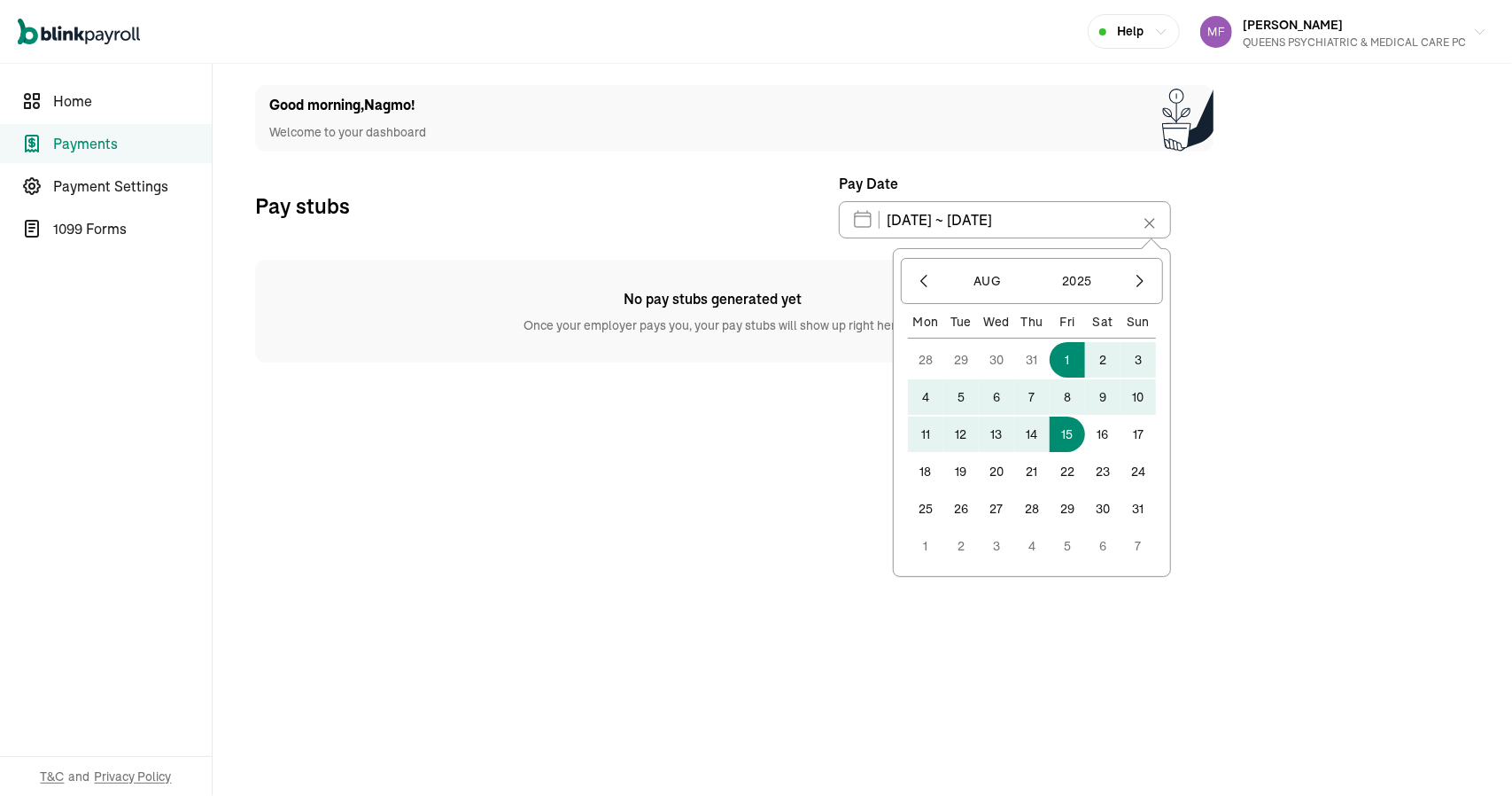
click at [1074, 356] on button "1" at bounding box center [1067, 360] width 36 height 36
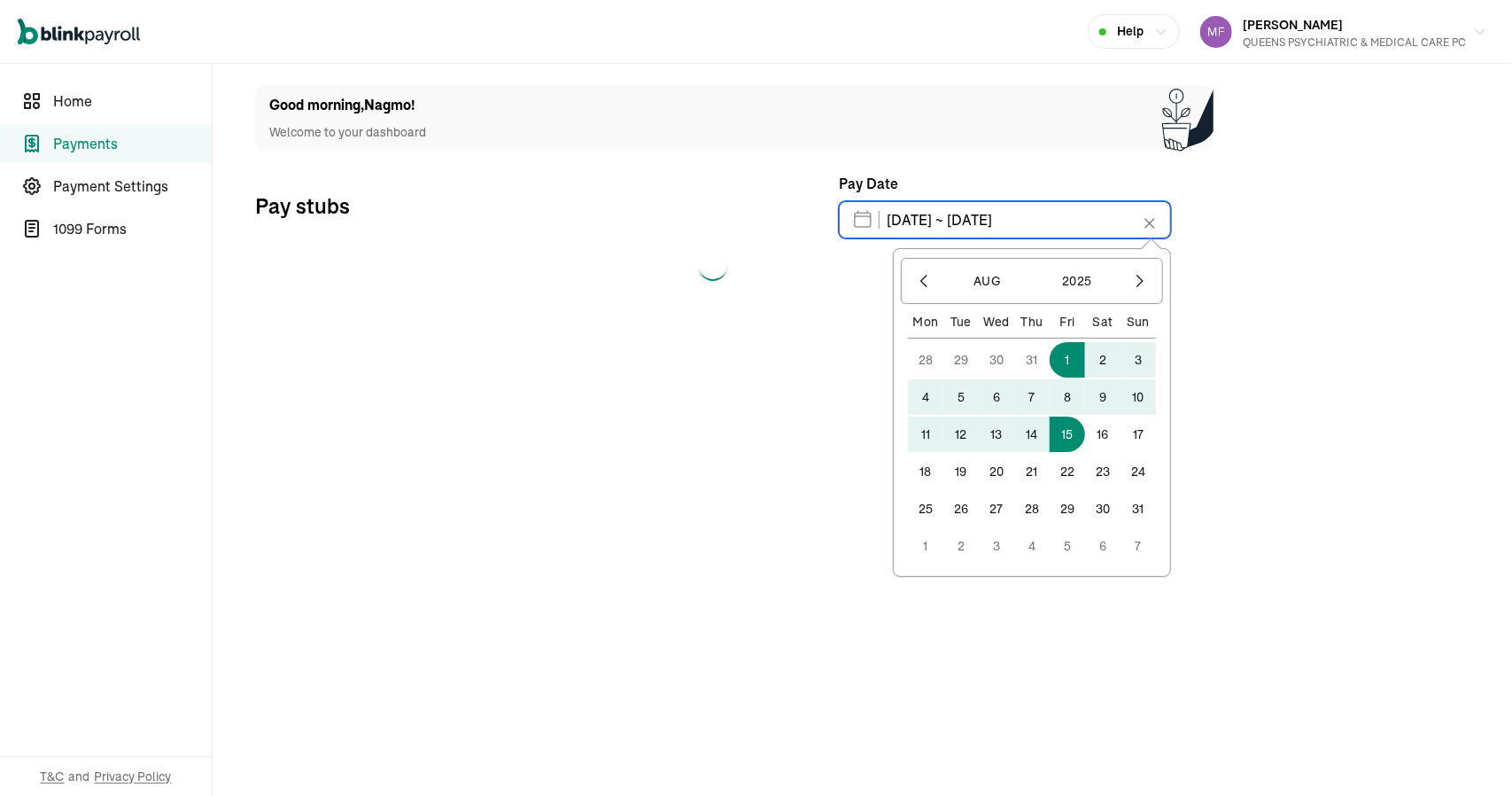
click at [861, 218] on input "08/01/2025 ~ 08/15/2025" at bounding box center [1004, 219] width 332 height 37
click at [1146, 284] on icon "button" at bounding box center [1140, 281] width 17 height 17
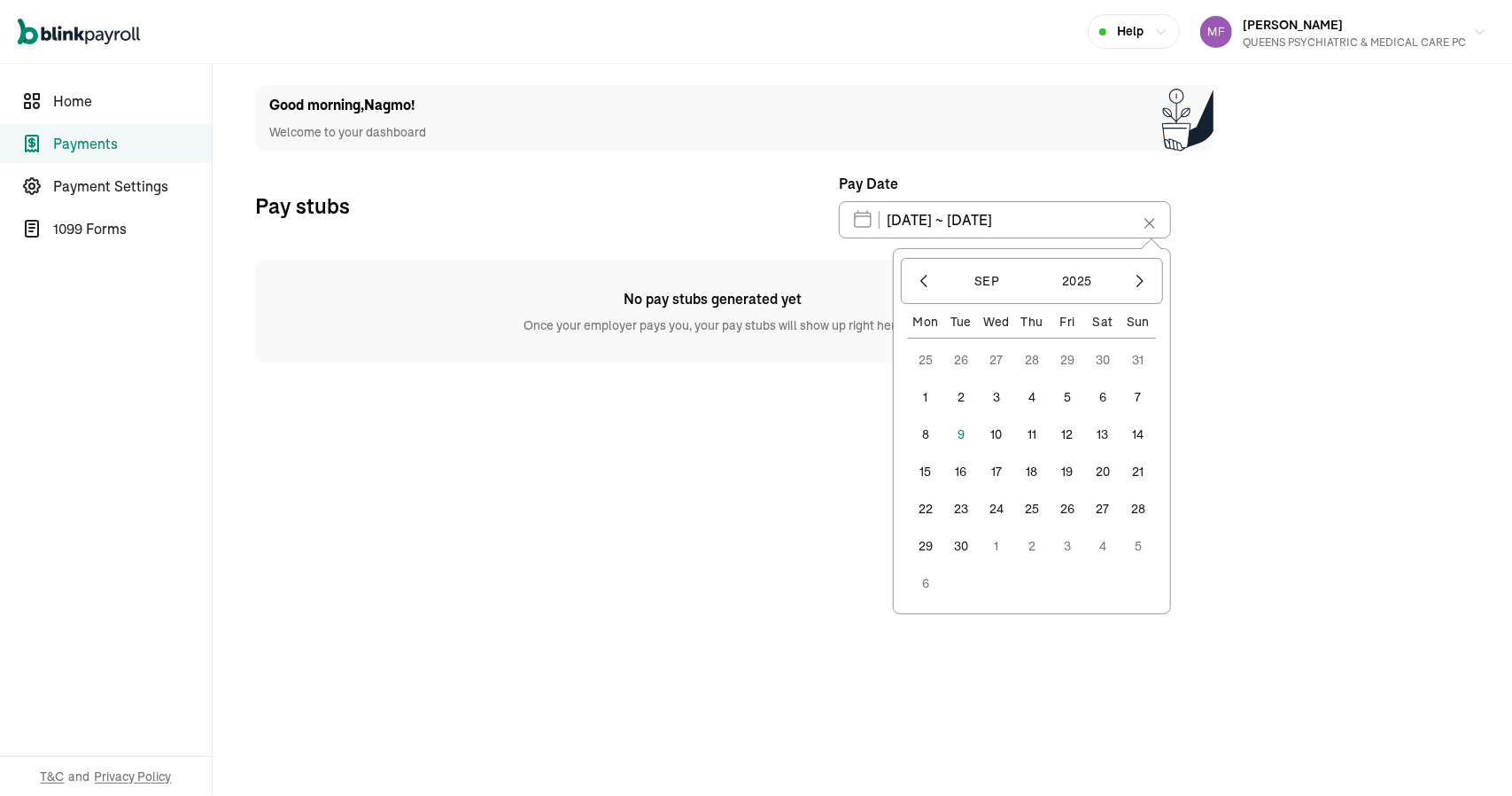
click at [929, 389] on button "1" at bounding box center [926, 397] width 36 height 36
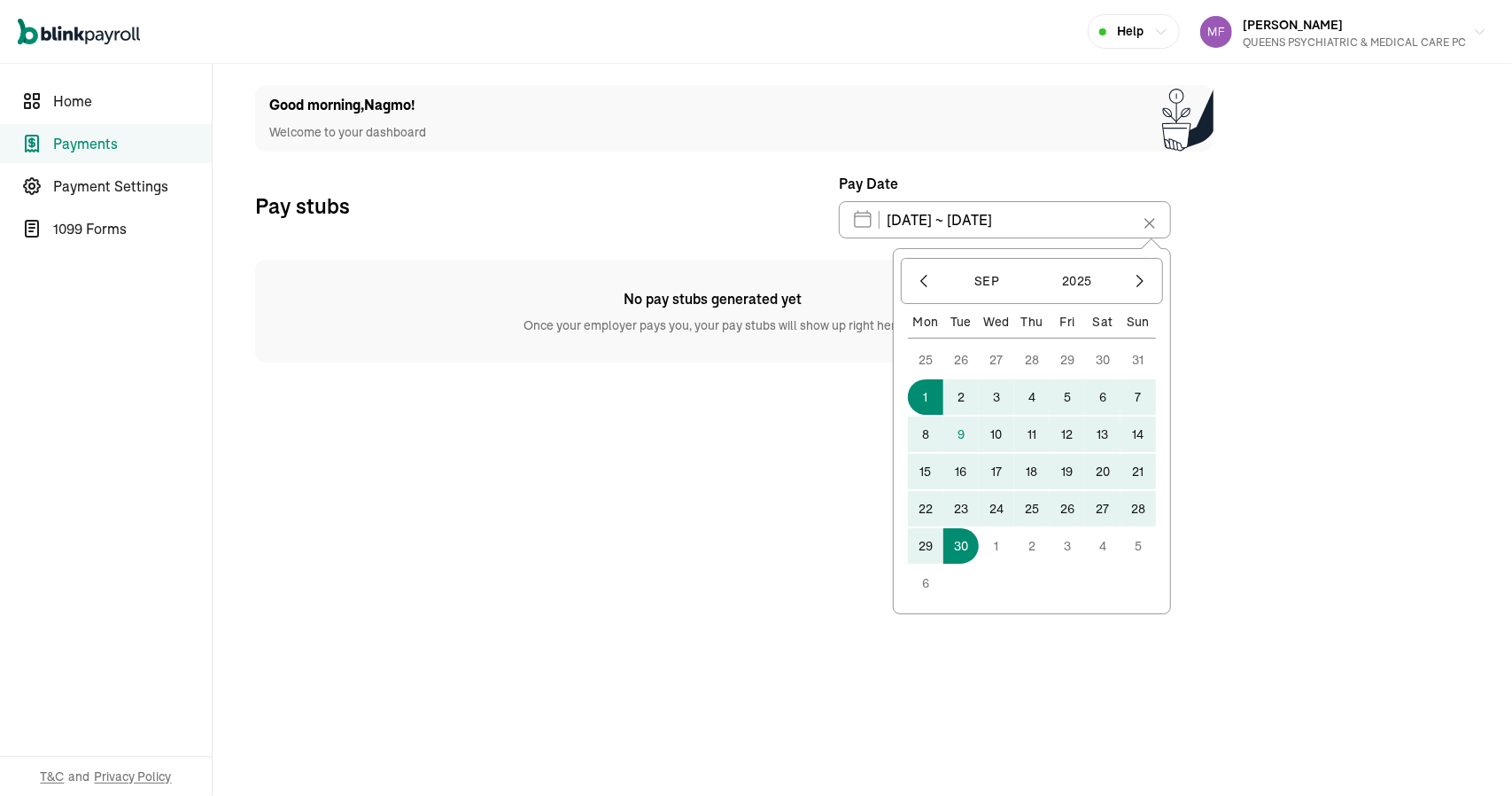
click at [972, 543] on button "30" at bounding box center [961, 546] width 36 height 36
type input "09/01/2025 ~ 09/30/2025"
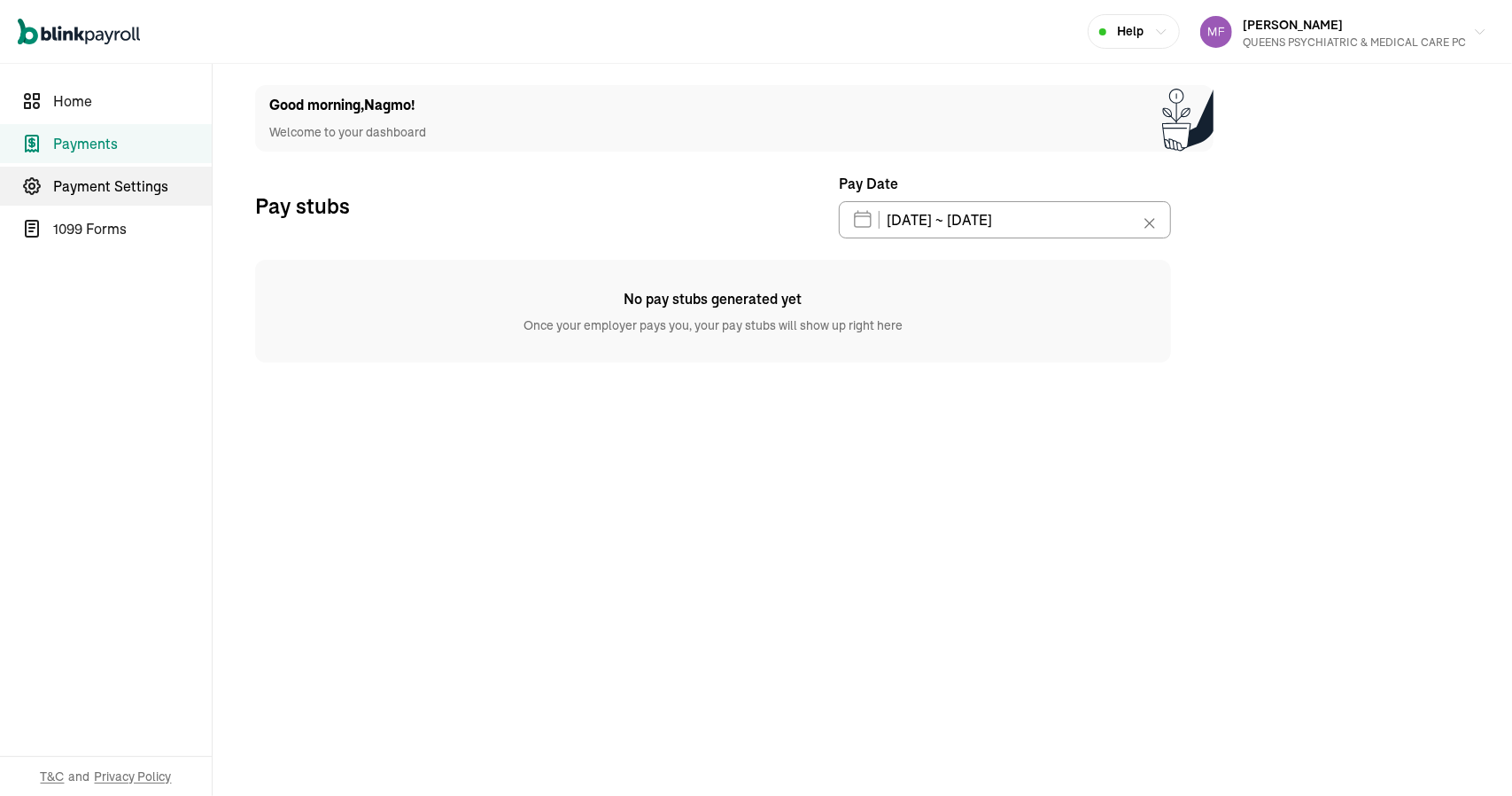
click at [78, 194] on span "Payment Settings" at bounding box center [133, 186] width 159 height 21
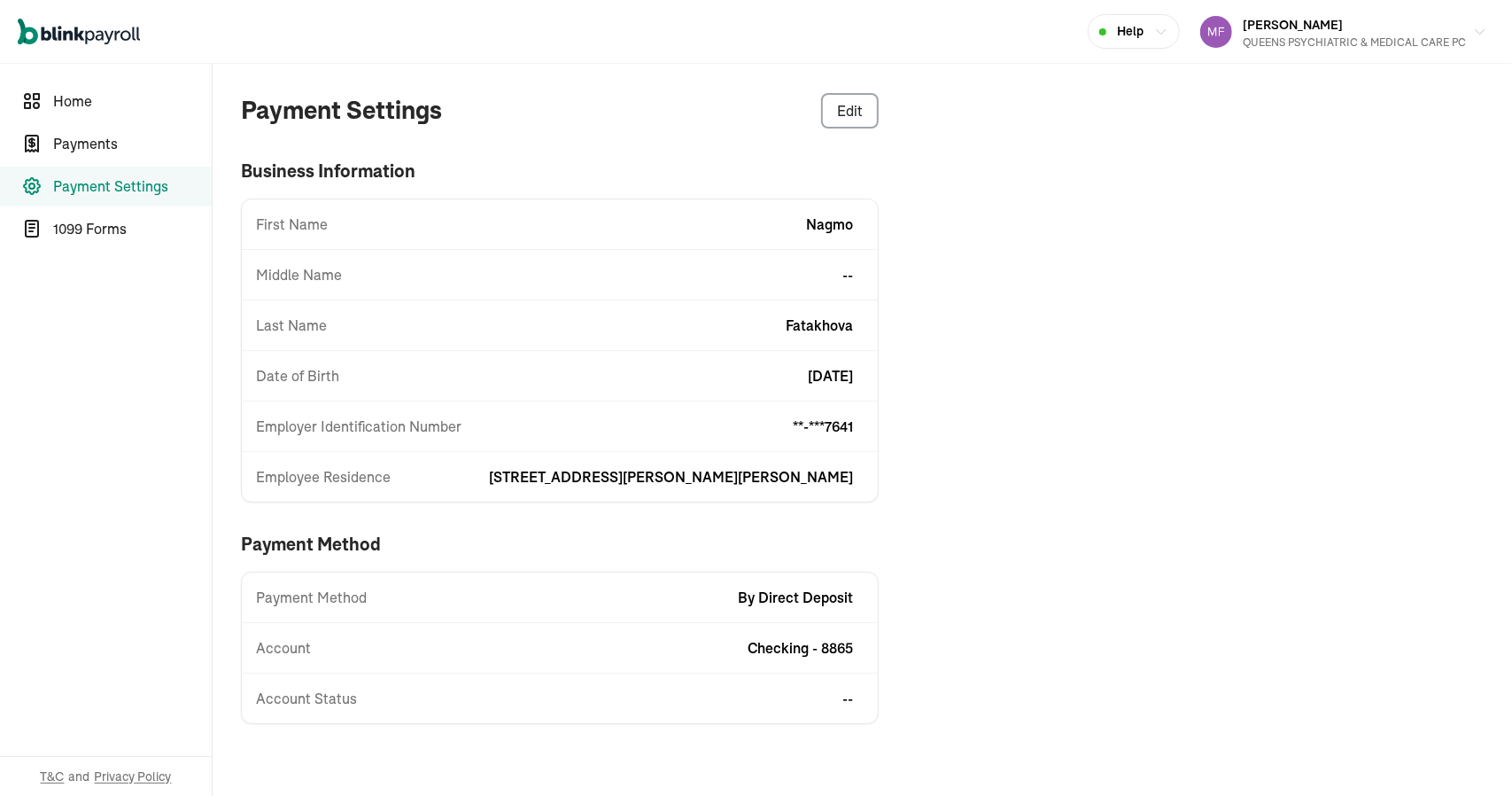
click at [285, 223] on span "First Name" at bounding box center [292, 224] width 72 height 21
click at [85, 234] on span "1099 Forms" at bounding box center [133, 229] width 159 height 21
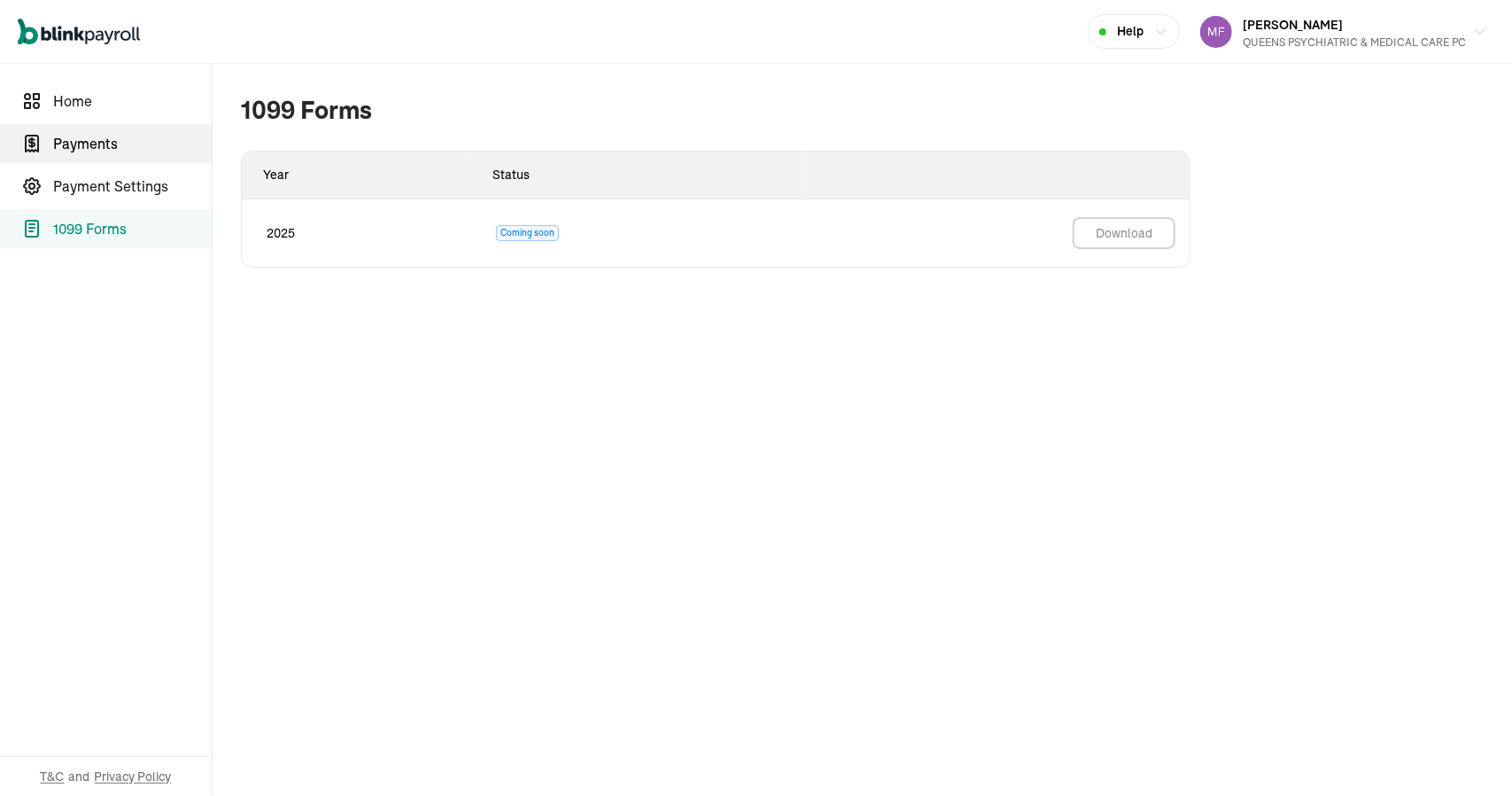
click at [71, 149] on span "Payments" at bounding box center [133, 143] width 159 height 21
